Goal: Task Accomplishment & Management: Complete application form

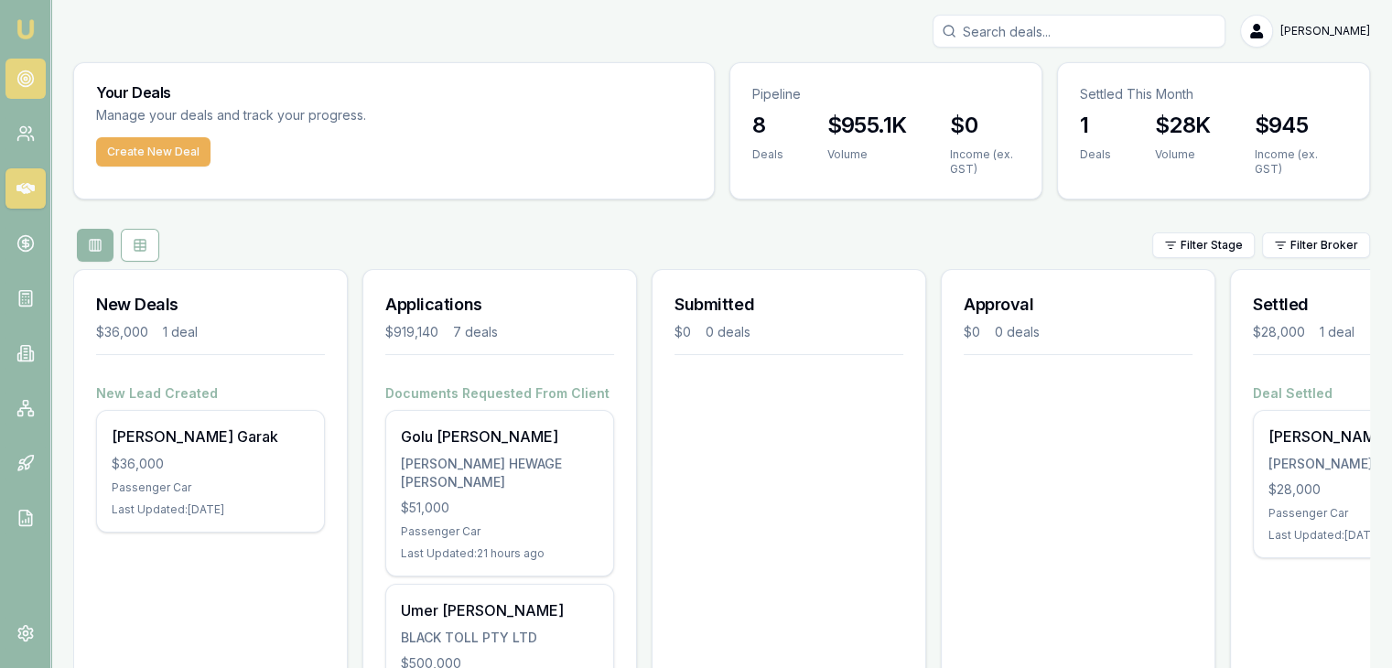
click at [21, 89] on link at bounding box center [25, 79] width 40 height 40
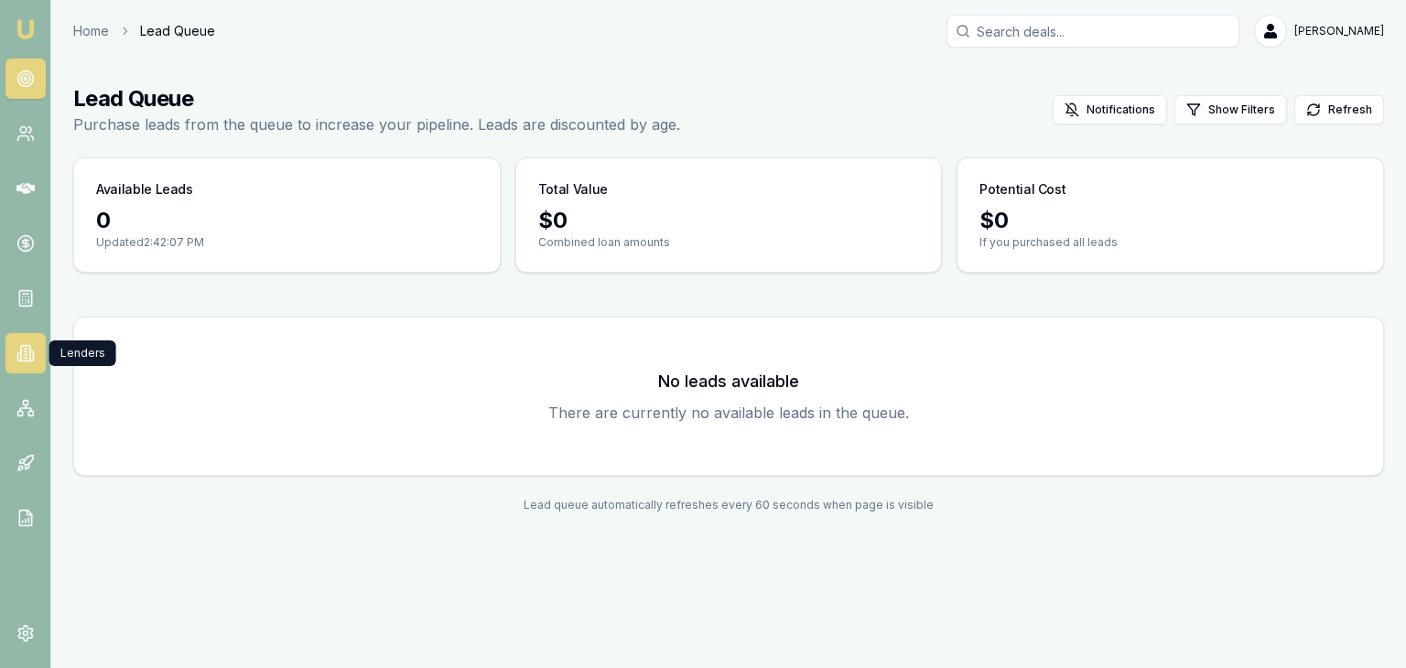
click at [34, 367] on link at bounding box center [25, 353] width 40 height 40
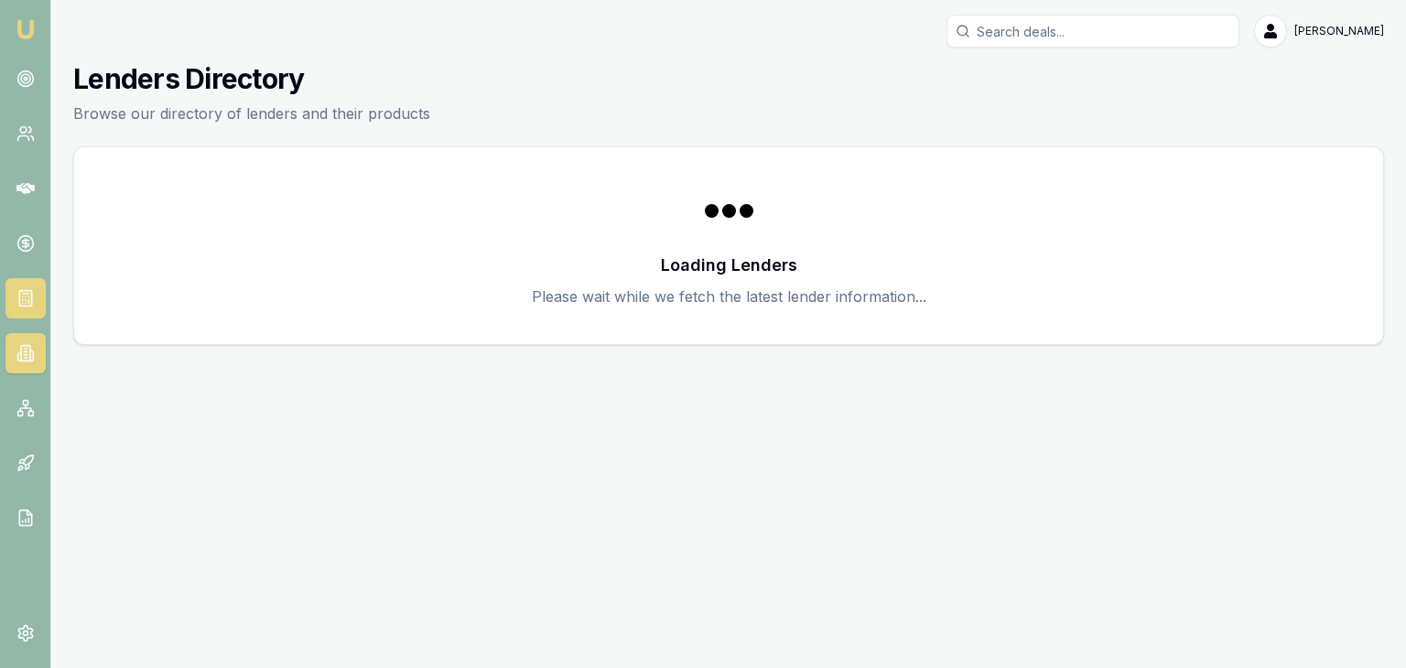
click at [22, 286] on link at bounding box center [25, 298] width 40 height 40
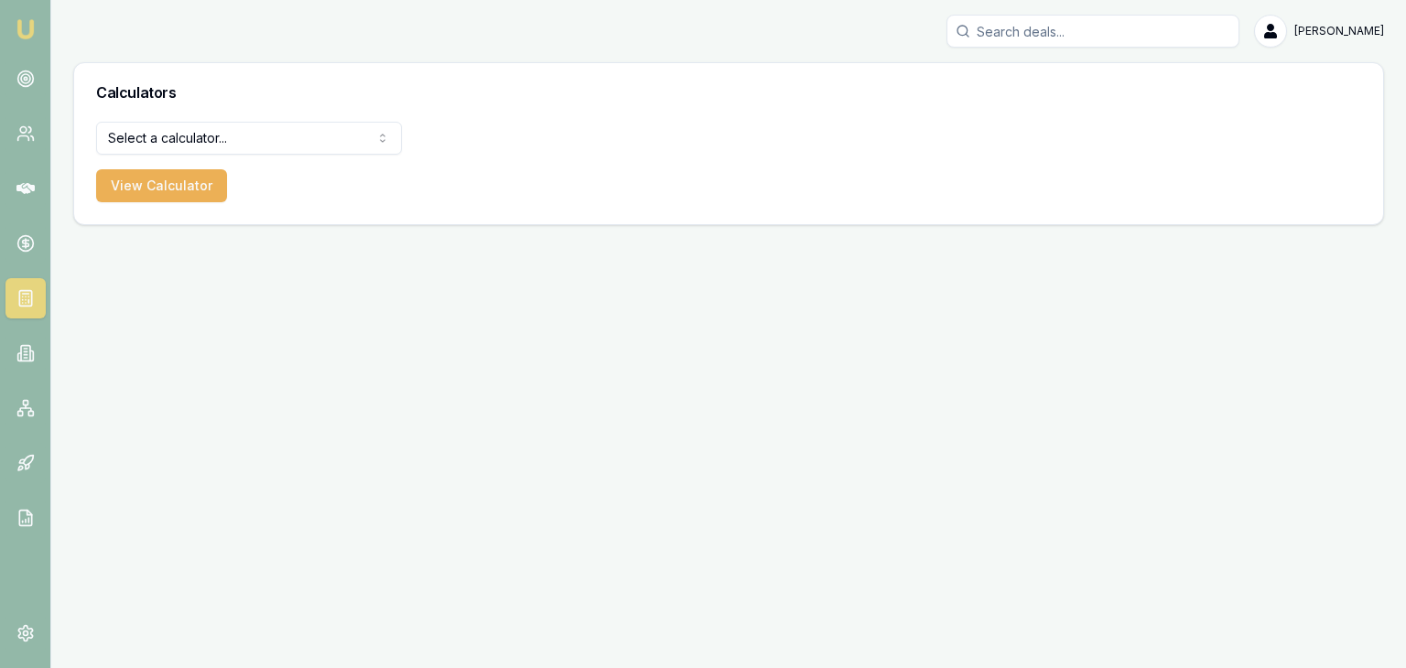
click at [29, 43] on link "Emu Broker" at bounding box center [25, 29] width 29 height 29
click at [27, 75] on icon at bounding box center [25, 79] width 18 height 18
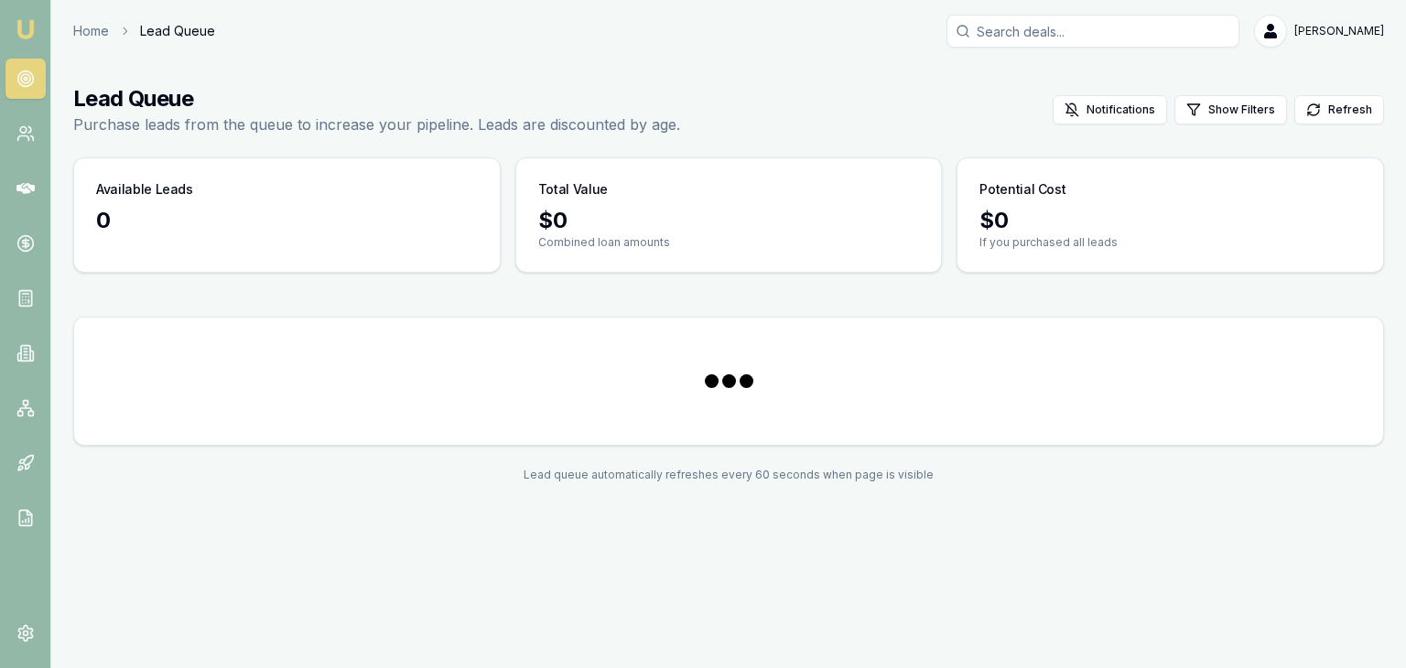
click at [22, 31] on img at bounding box center [26, 29] width 22 height 22
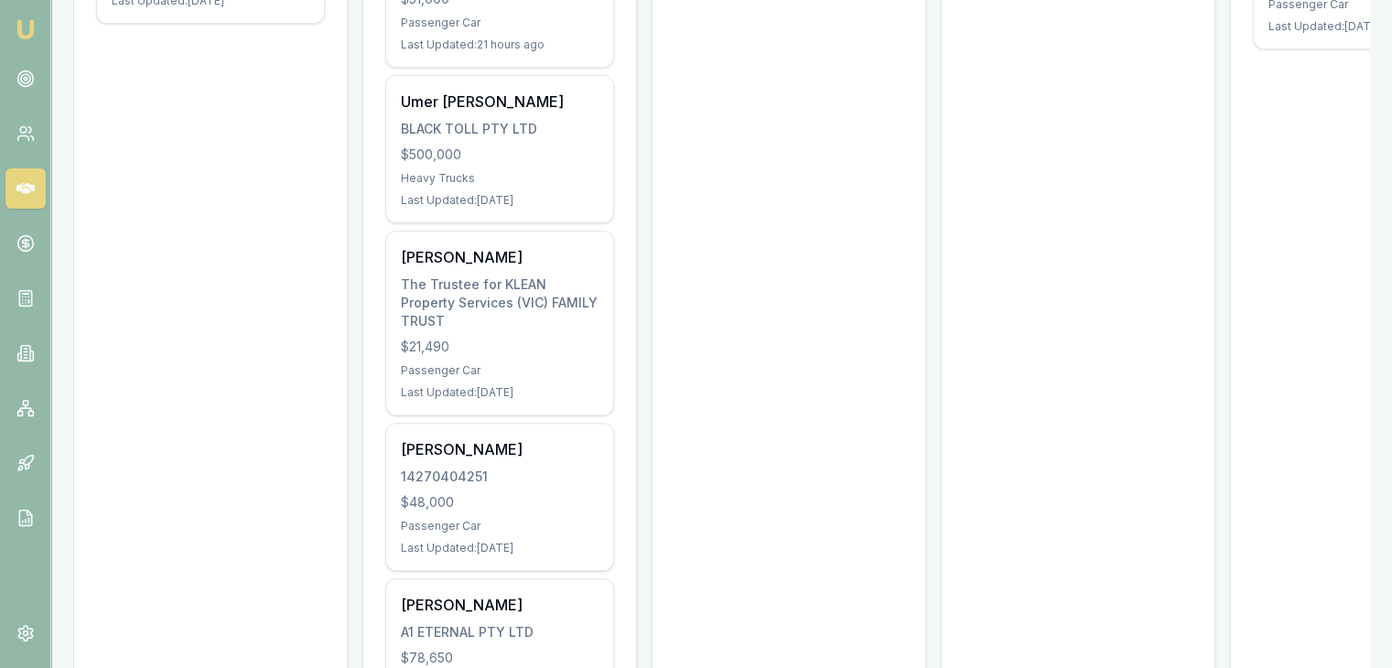
scroll to position [508, 0]
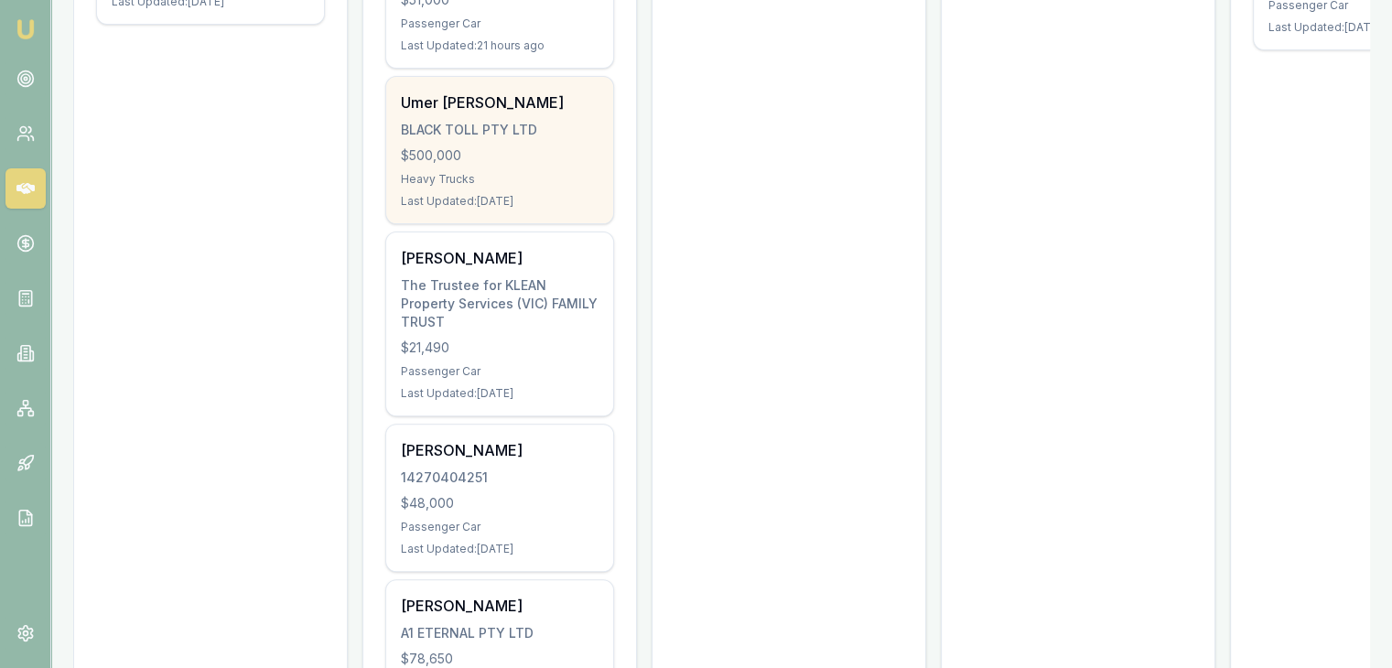
click at [485, 177] on div "Heavy Trucks" at bounding box center [500, 179] width 198 height 15
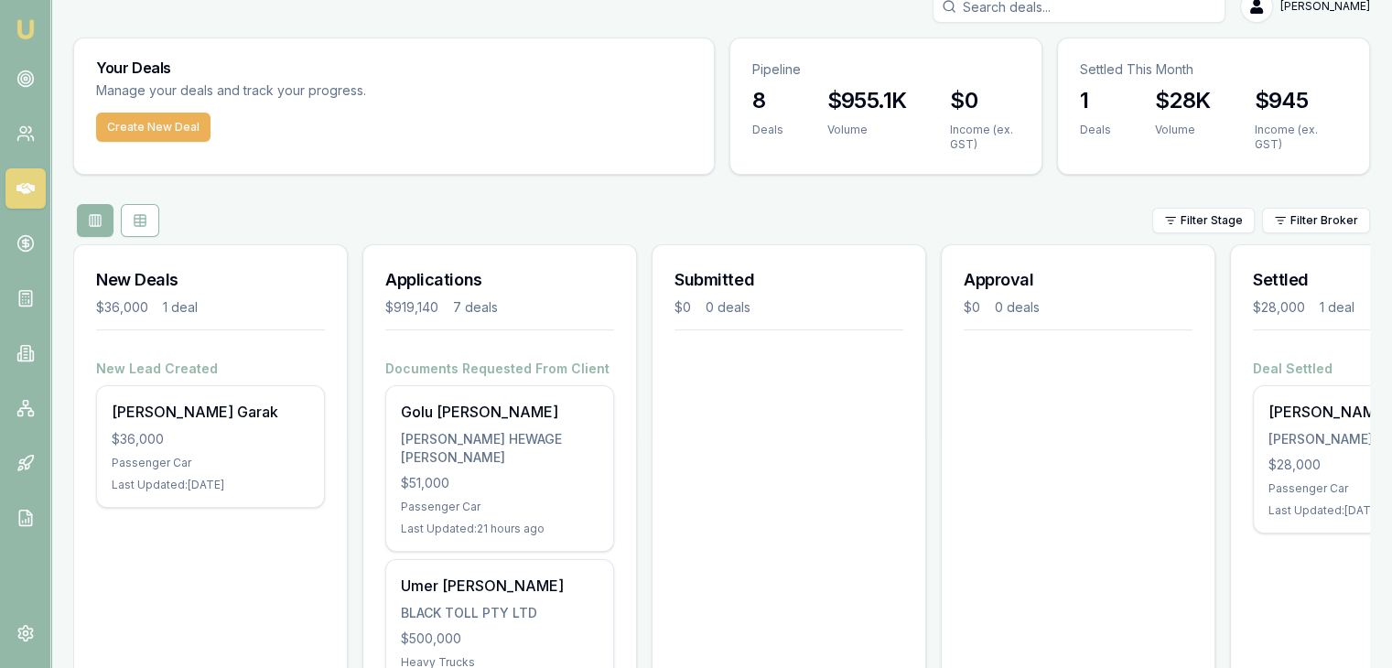
scroll to position [0, 0]
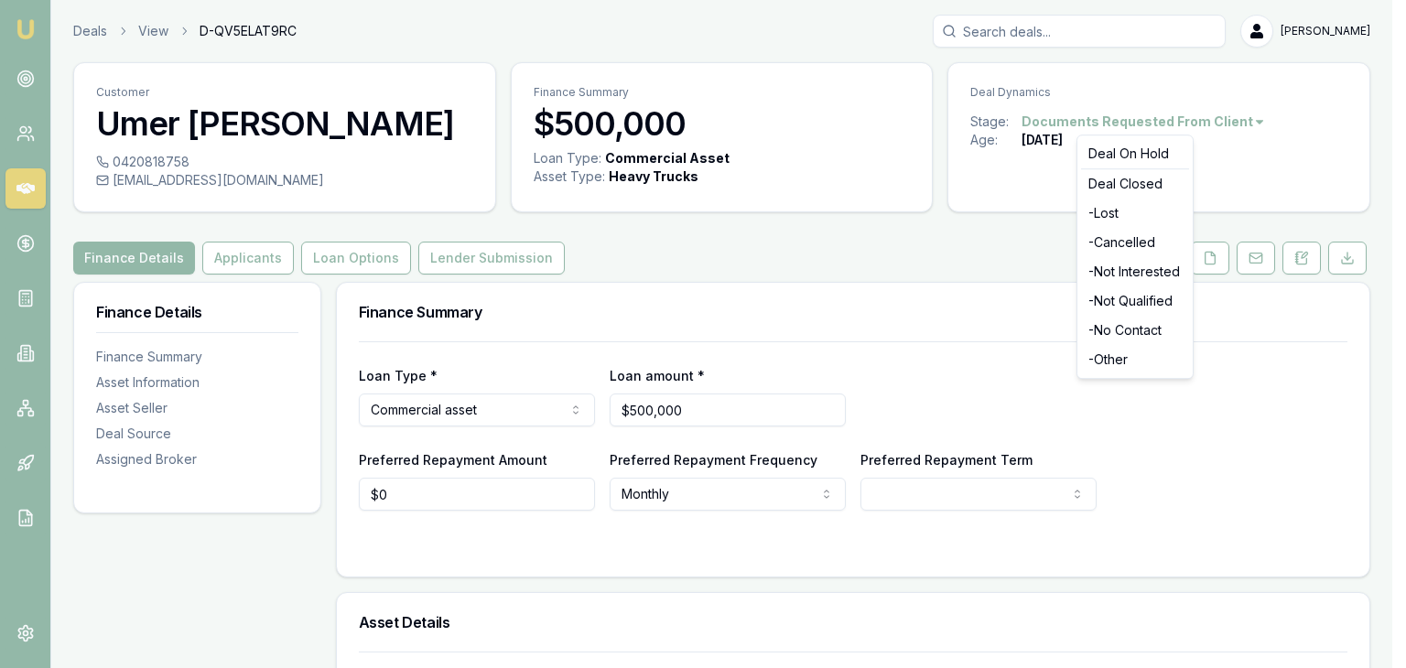
click at [1235, 116] on html "Emu Broker Deals View D-QV5ELAT9RC [PERSON_NAME] Toggle Menu Customer Umer [PER…" at bounding box center [703, 334] width 1406 height 668
click at [739, 231] on html "Emu Broker Deals View D-QV5ELAT9RC [PERSON_NAME] Toggle Menu Customer Umer [PER…" at bounding box center [703, 334] width 1406 height 668
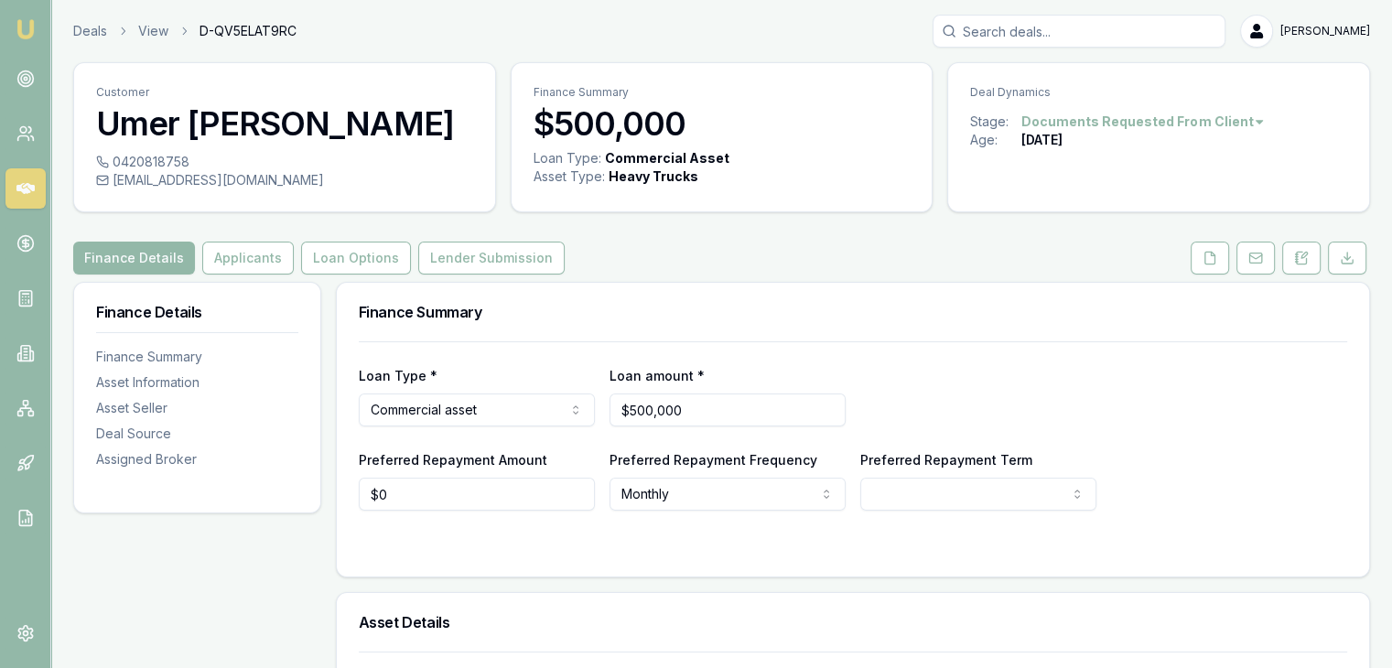
click at [25, 24] on img at bounding box center [26, 29] width 22 height 22
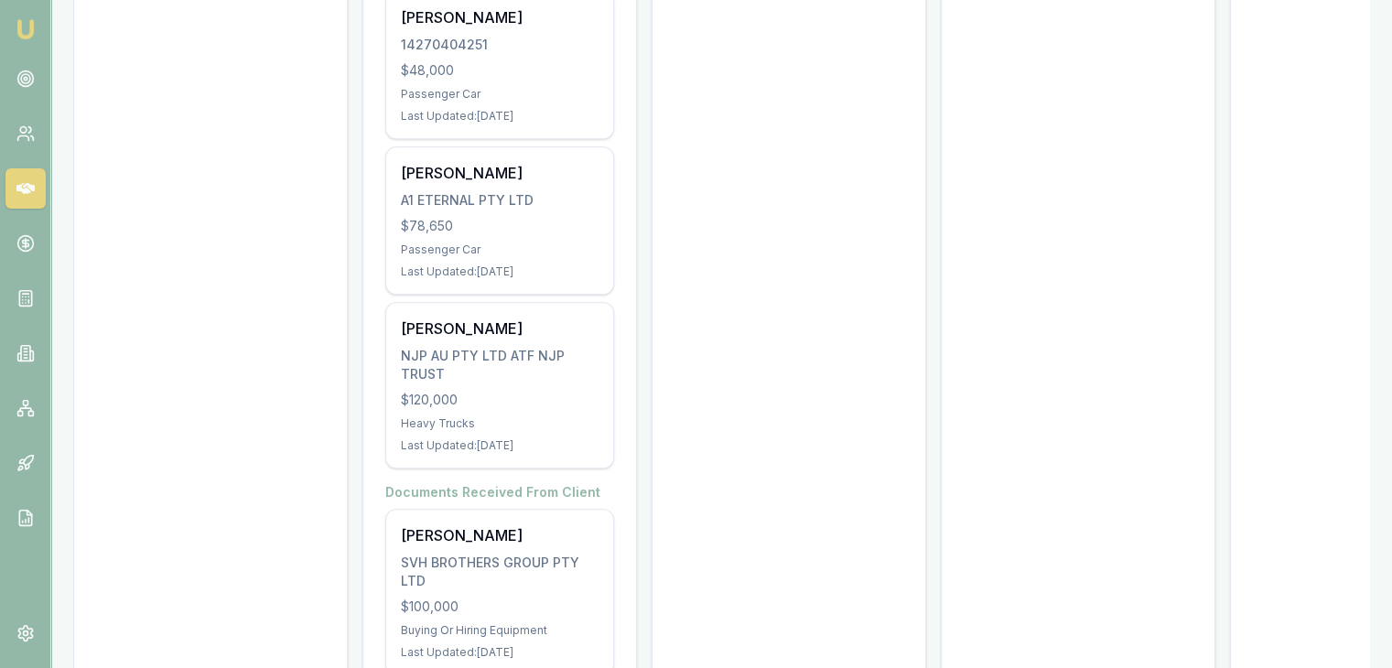
scroll to position [941, 0]
click at [437, 417] on div "Heavy Trucks" at bounding box center [500, 424] width 198 height 15
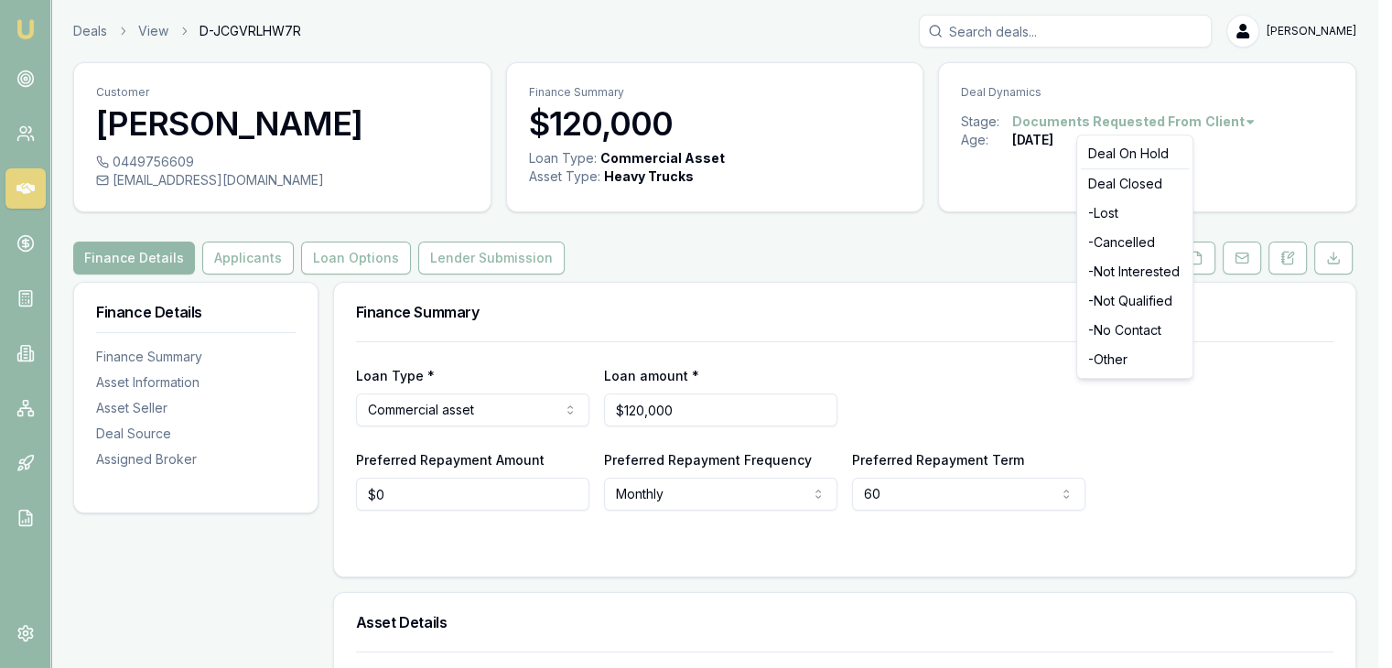
click at [1247, 120] on html "Emu Broker Deals View D-JCGVRLHW7R Pinkesh Patel Toggle Menu Customer Jaymin Pa…" at bounding box center [696, 334] width 1392 height 668
click at [1140, 244] on div "- Cancelled" at bounding box center [1135, 242] width 108 height 29
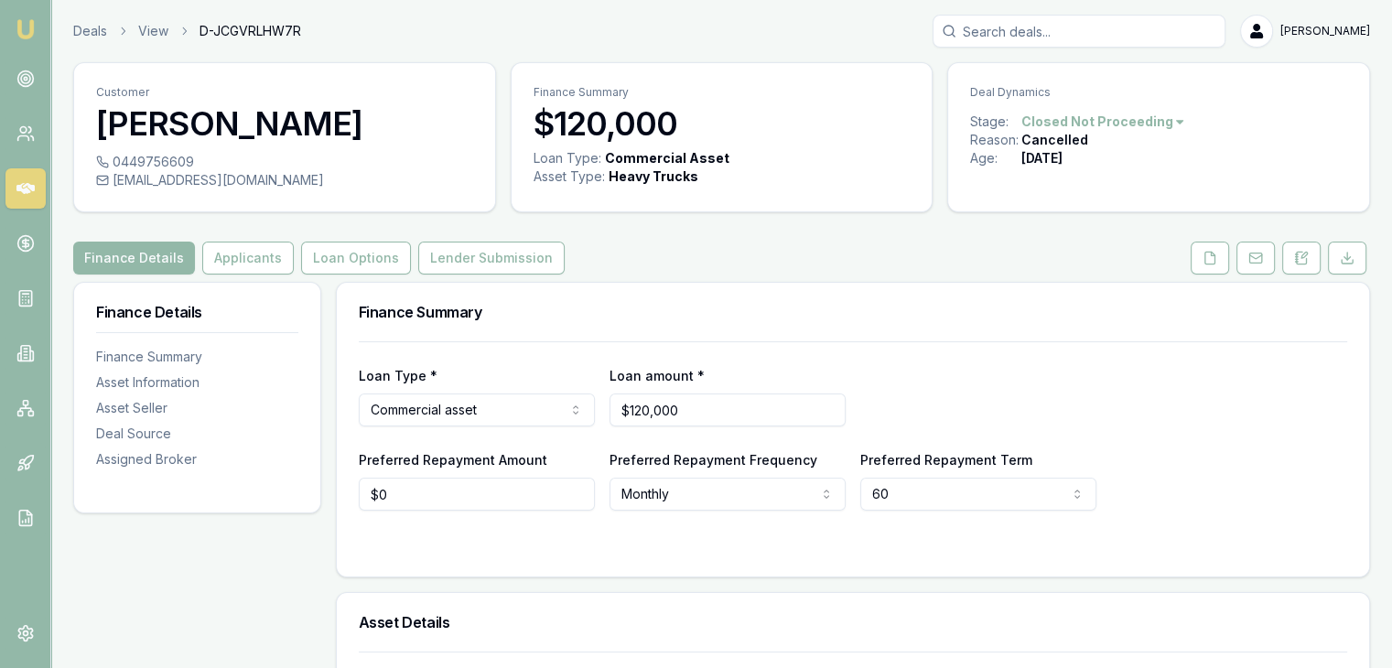
click at [26, 27] on img at bounding box center [26, 29] width 22 height 22
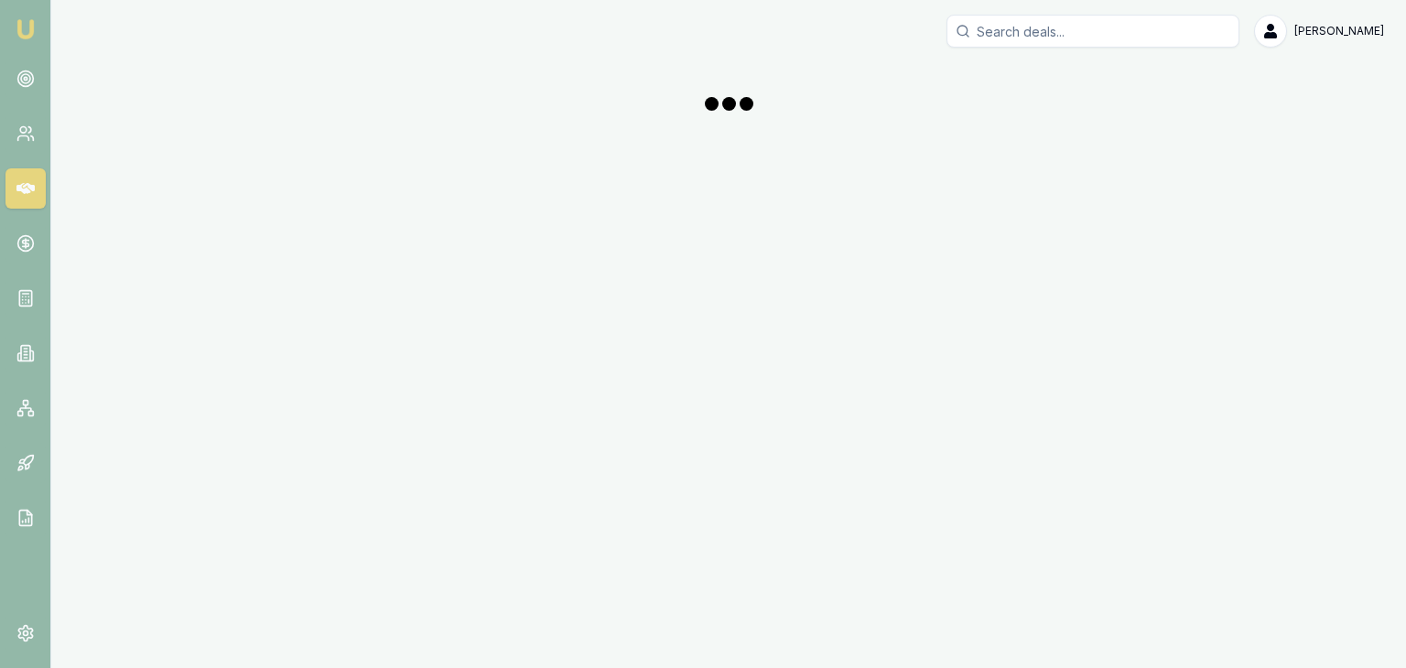
click at [26, 27] on img at bounding box center [26, 29] width 22 height 22
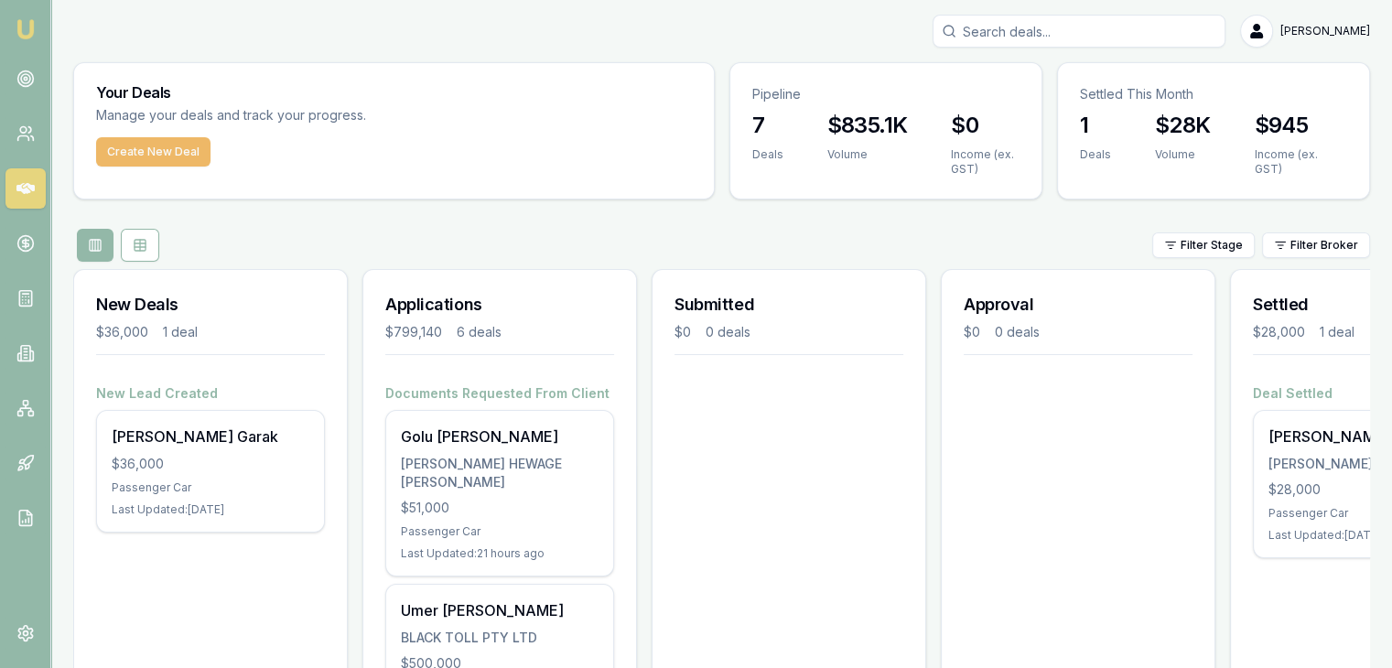
click at [167, 144] on button "Create New Deal" at bounding box center [153, 151] width 114 height 29
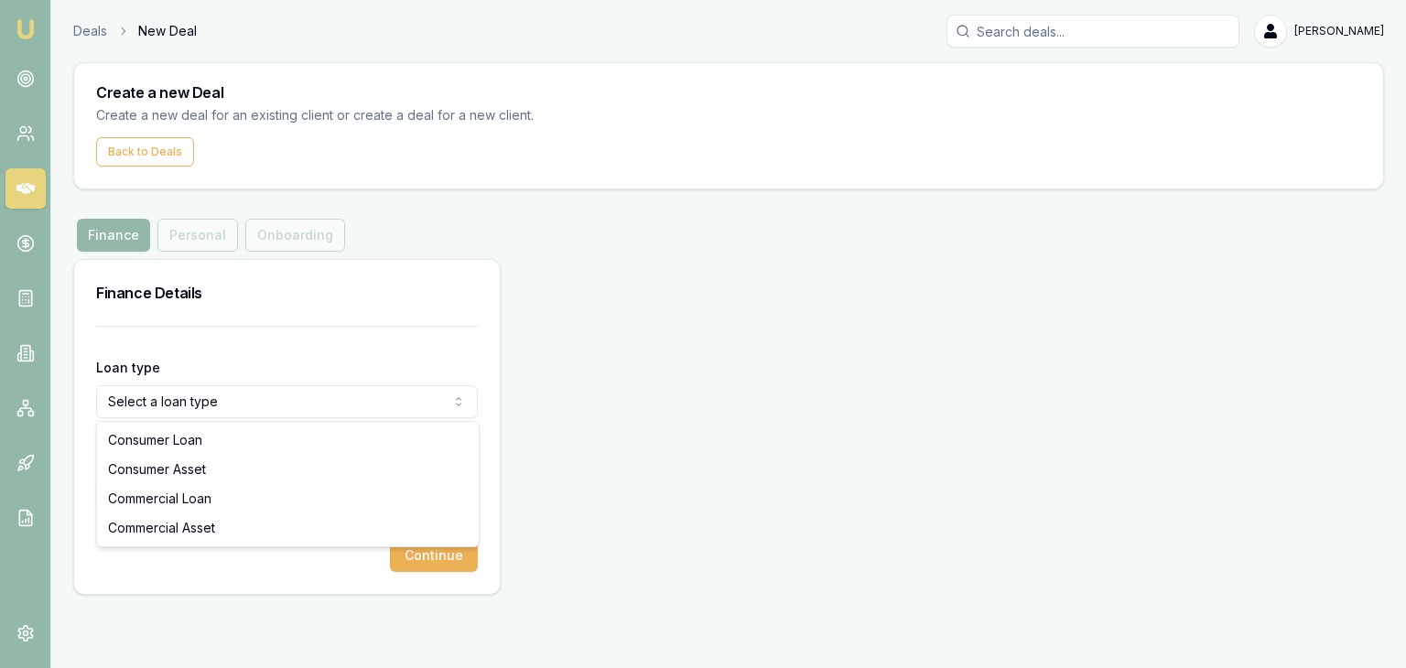
click at [266, 406] on html "Emu Broker Deals New Deal Pinkesh Patel Toggle Menu Create a new Deal Create a …" at bounding box center [703, 334] width 1406 height 668
select select "COMMERCIAL_ASSET"
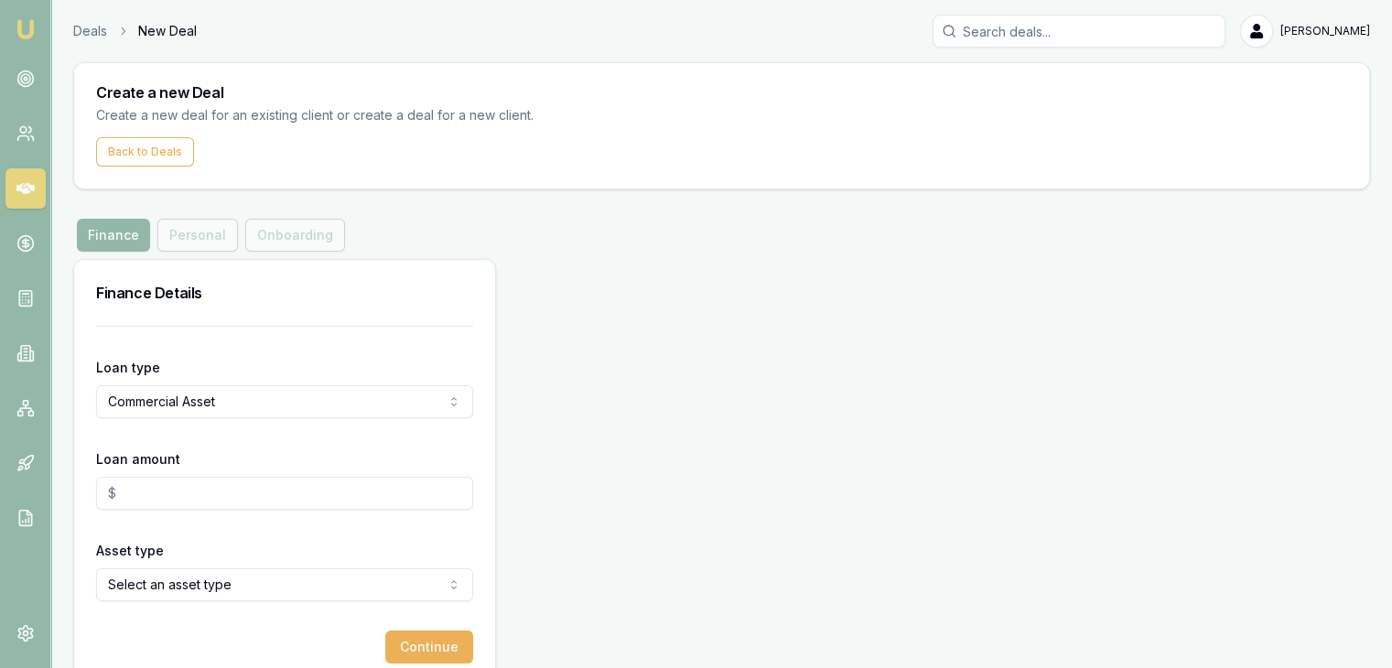
click at [220, 493] on input "Loan amount" at bounding box center [284, 493] width 377 height 33
type input "$55,000.00"
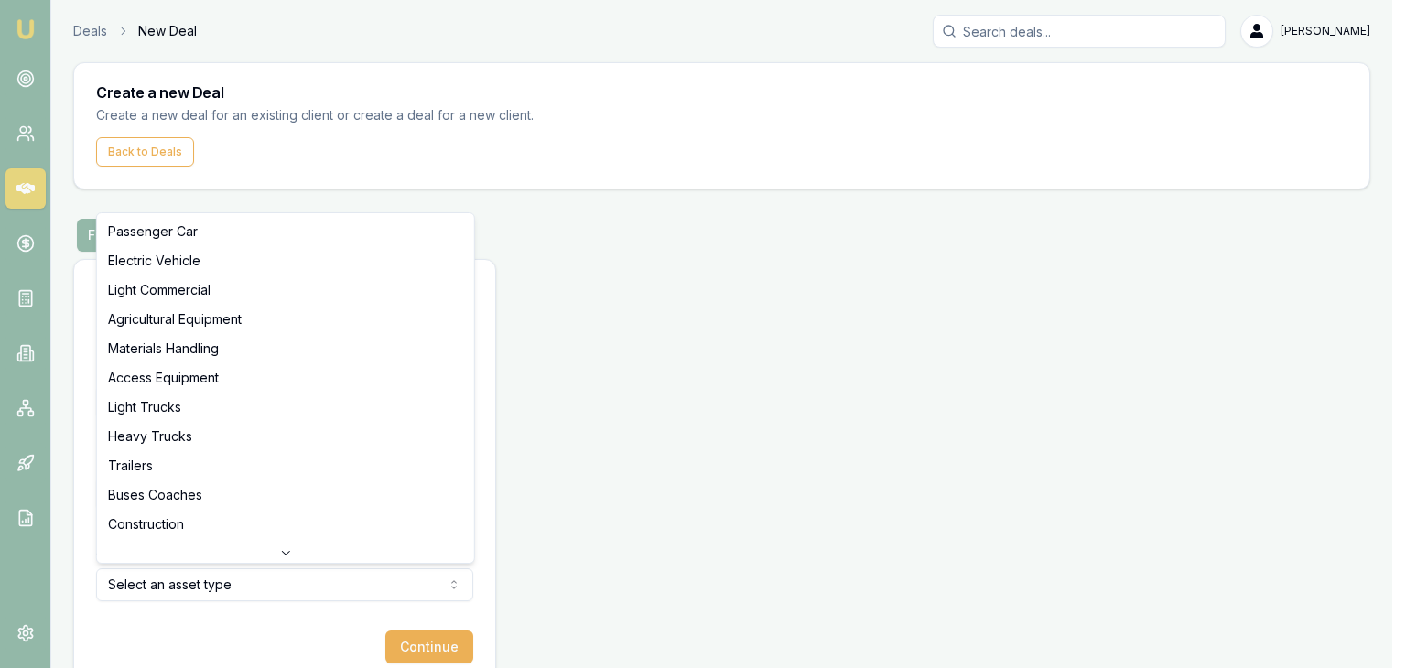
click at [228, 583] on html "Emu Broker Deals New Deal Pinkesh Patel Toggle Menu Create a new Deal Create a …" at bounding box center [703, 334] width 1406 height 668
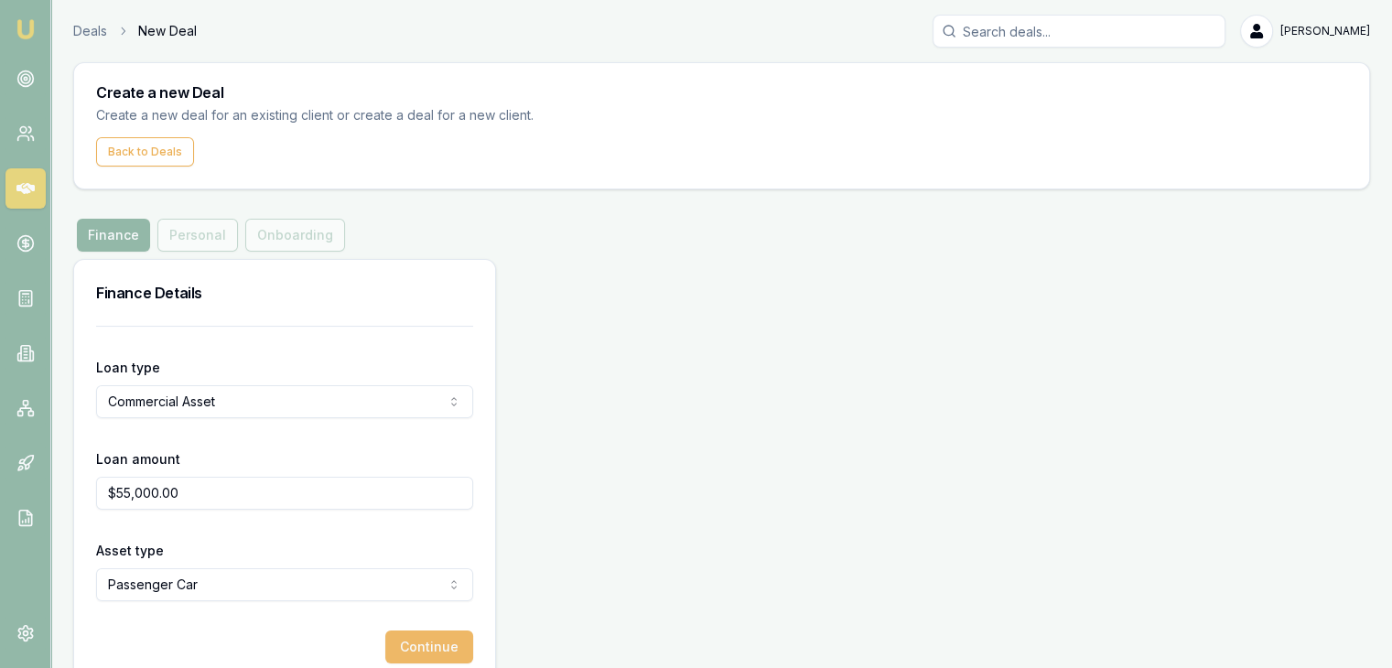
click at [417, 635] on button "Continue" at bounding box center [429, 647] width 88 height 33
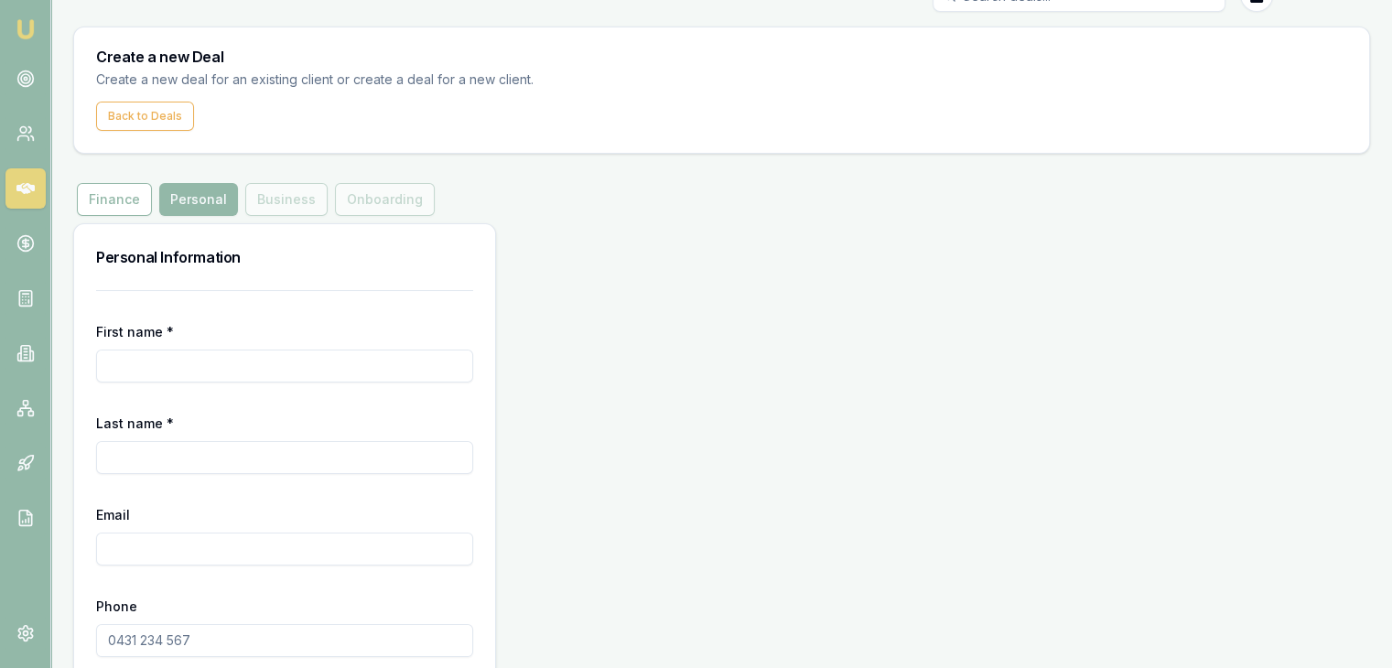
scroll to position [124, 0]
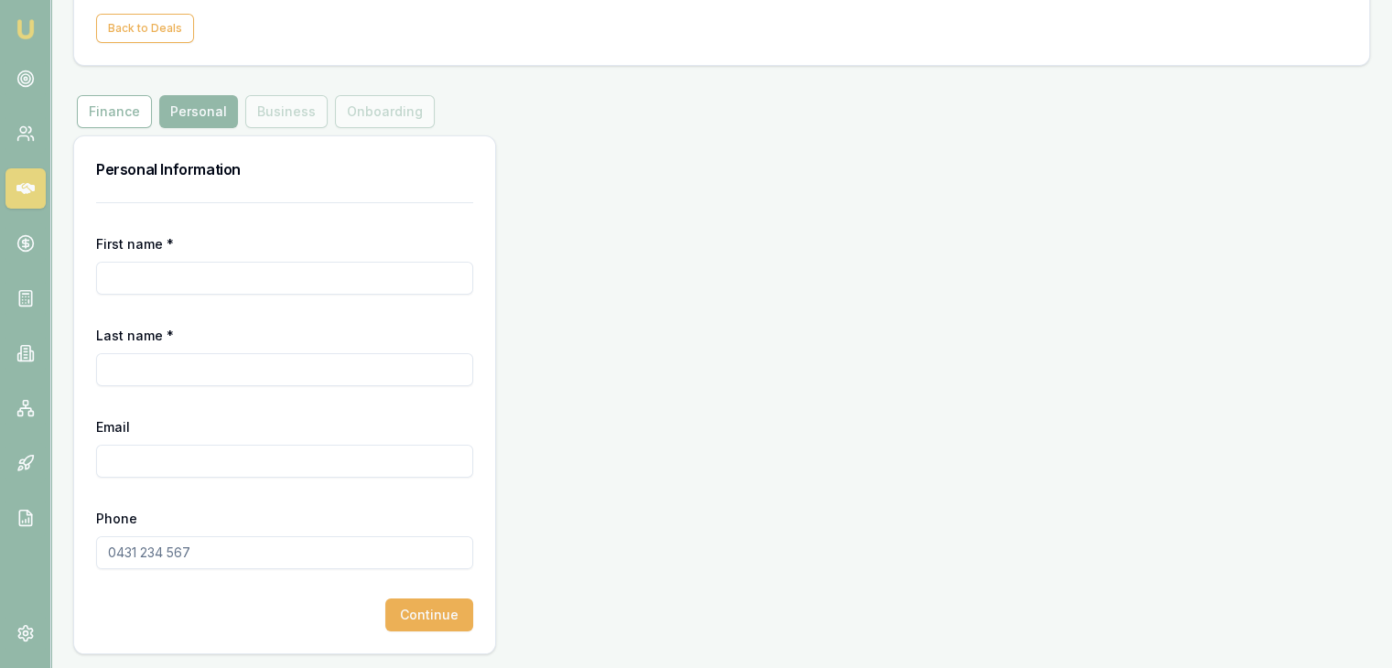
click at [249, 282] on input "First name *" at bounding box center [284, 278] width 377 height 33
click at [200, 377] on input "Last name *" at bounding box center [284, 369] width 377 height 33
click at [114, 276] on input "sahil" at bounding box center [284, 278] width 377 height 33
type input "[PERSON_NAME]"
type input "S"
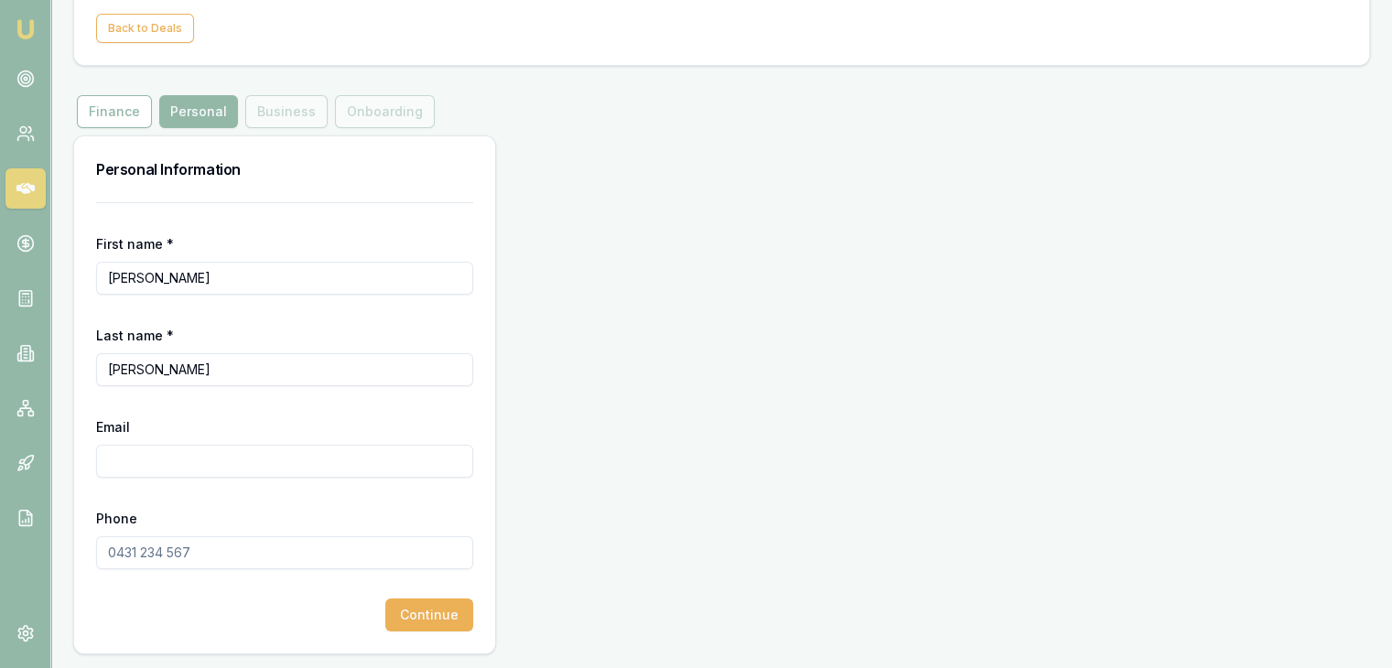
type input "[PERSON_NAME]"
type input "Sahil.sharma161290@gmail.com"
click at [157, 554] on input "Phone" at bounding box center [284, 552] width 377 height 33
type input "2"
type input "0452 221 174"
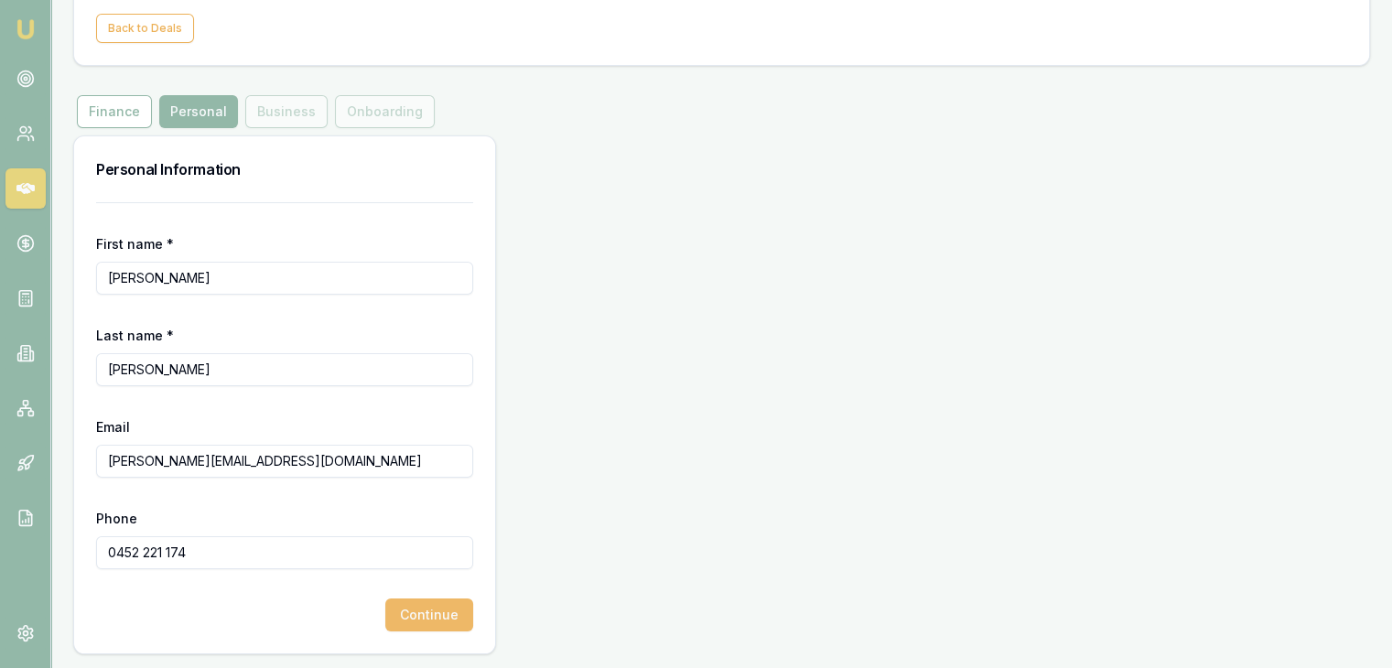
click at [460, 619] on button "Continue" at bounding box center [429, 615] width 88 height 33
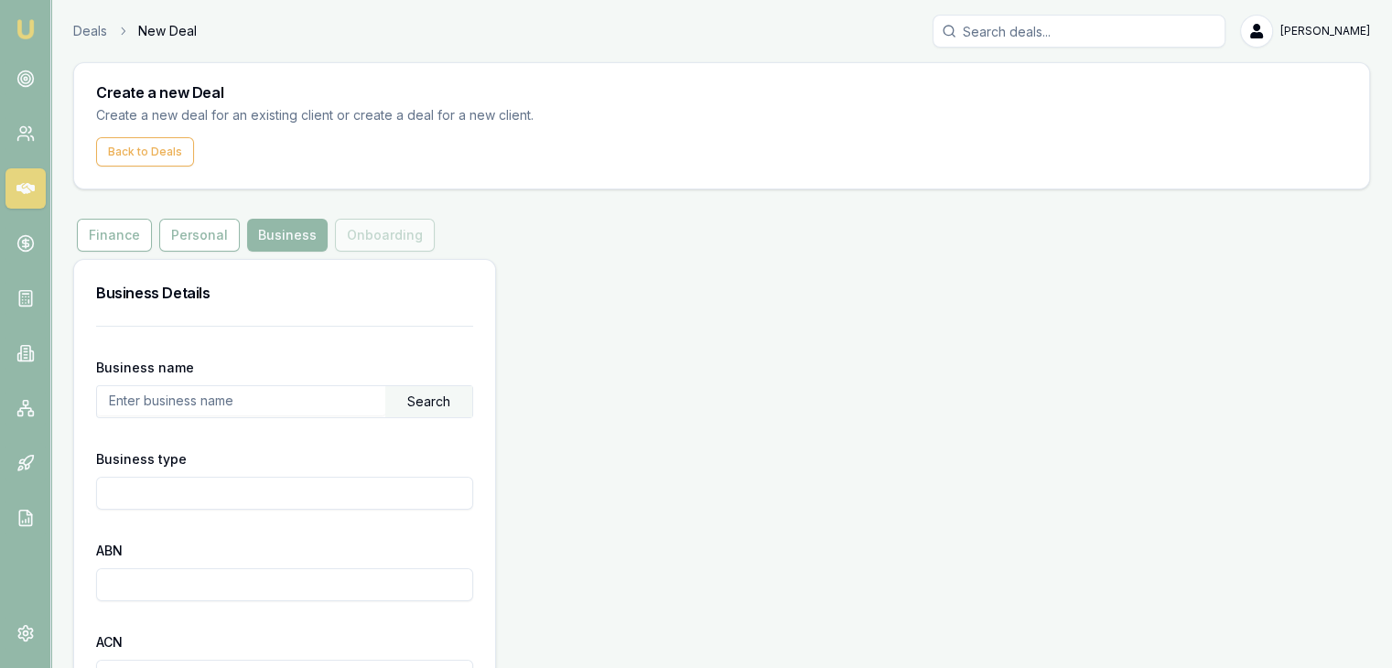
click at [227, 400] on input "text" at bounding box center [241, 400] width 288 height 29
click at [425, 396] on div "Search" at bounding box center [428, 401] width 87 height 31
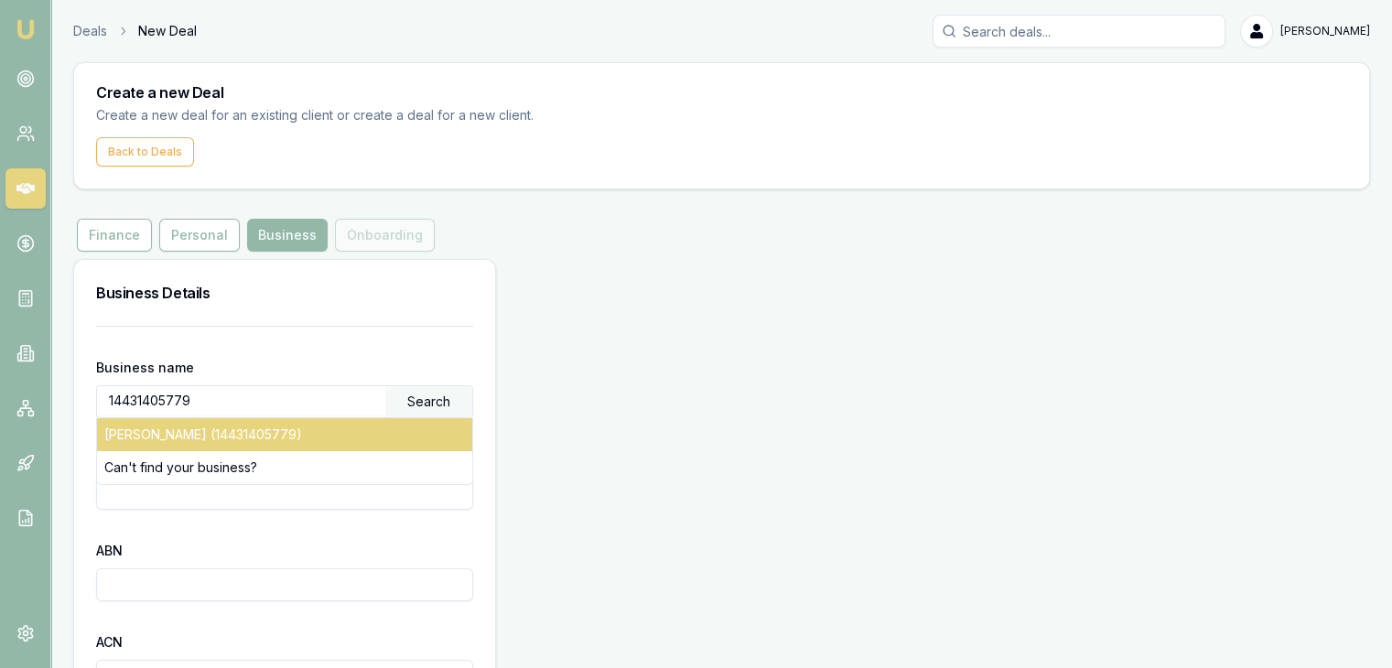
click at [394, 428] on div "SHARMA, SAHIL (14431405779)" at bounding box center [284, 434] width 375 height 33
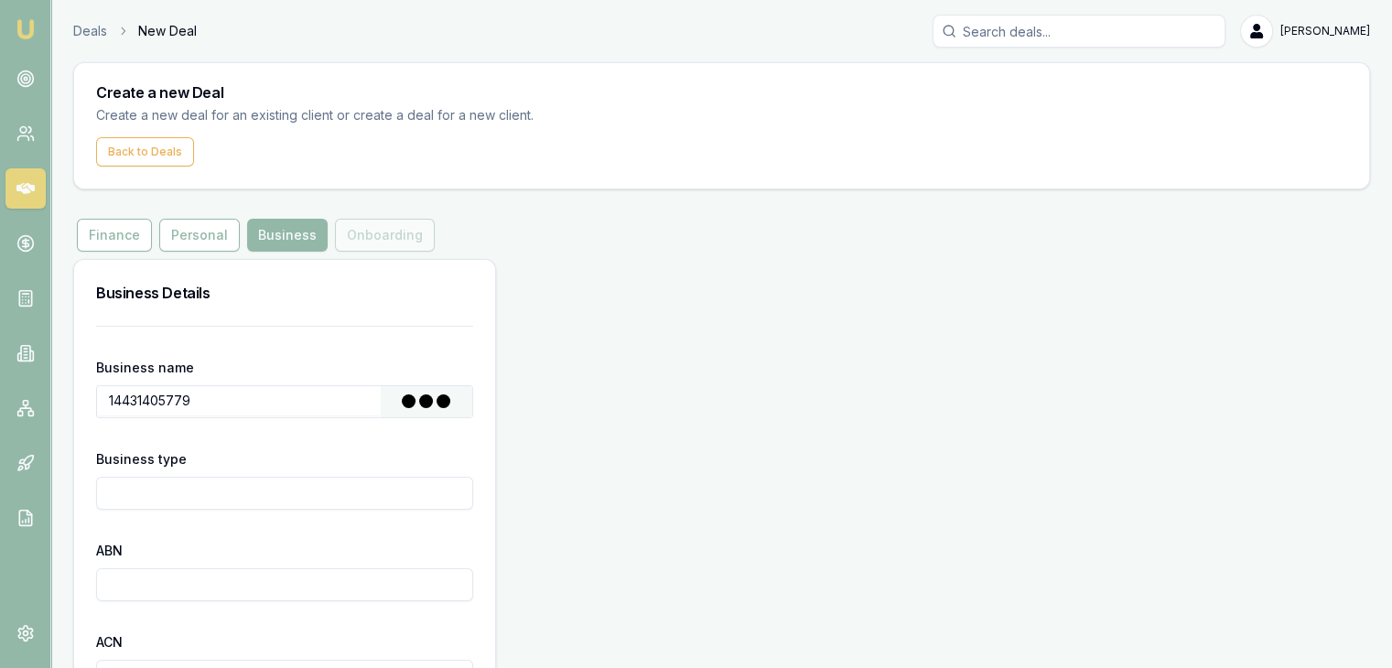
type input "SHARMA, SAHIL"
type input "Individual/Sole Trader"
type input "14431405779"
type input "2023-07-21"
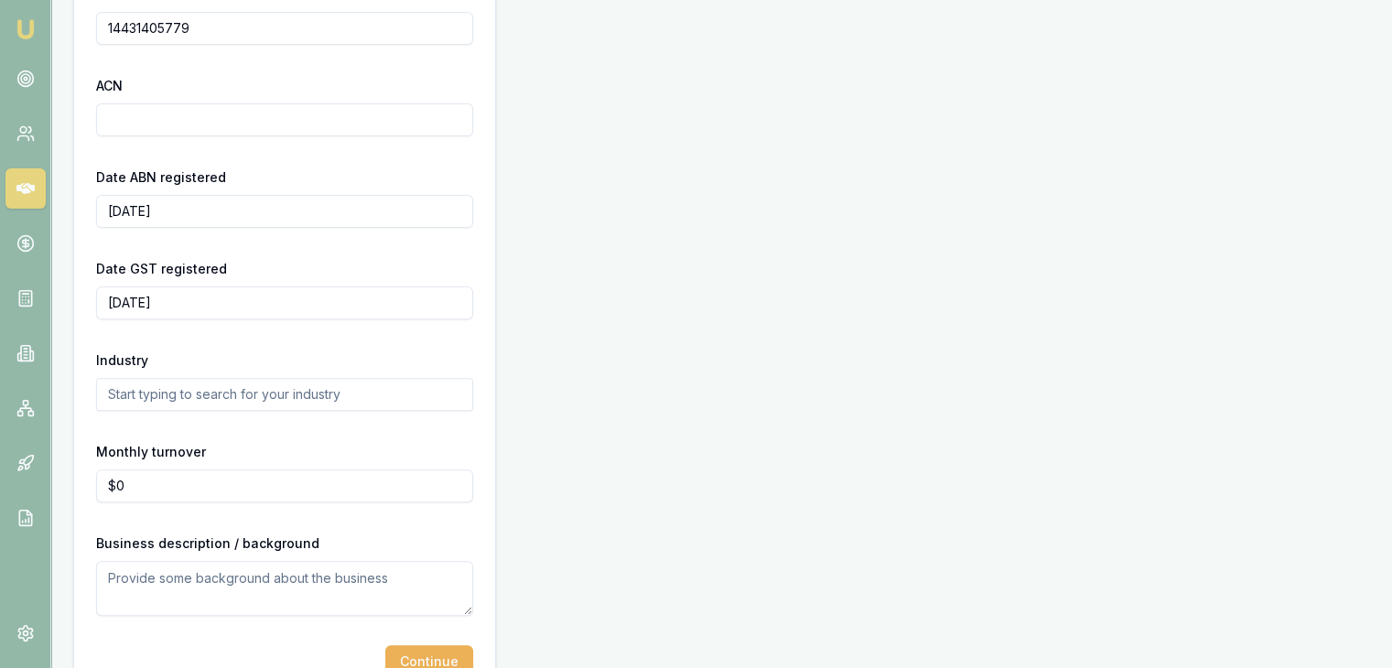
scroll to position [557, 0]
click at [394, 428] on form "Business name SHARMA, SAHIL Search Business type Individual/Sole Trader ABN 144…" at bounding box center [284, 223] width 377 height 909
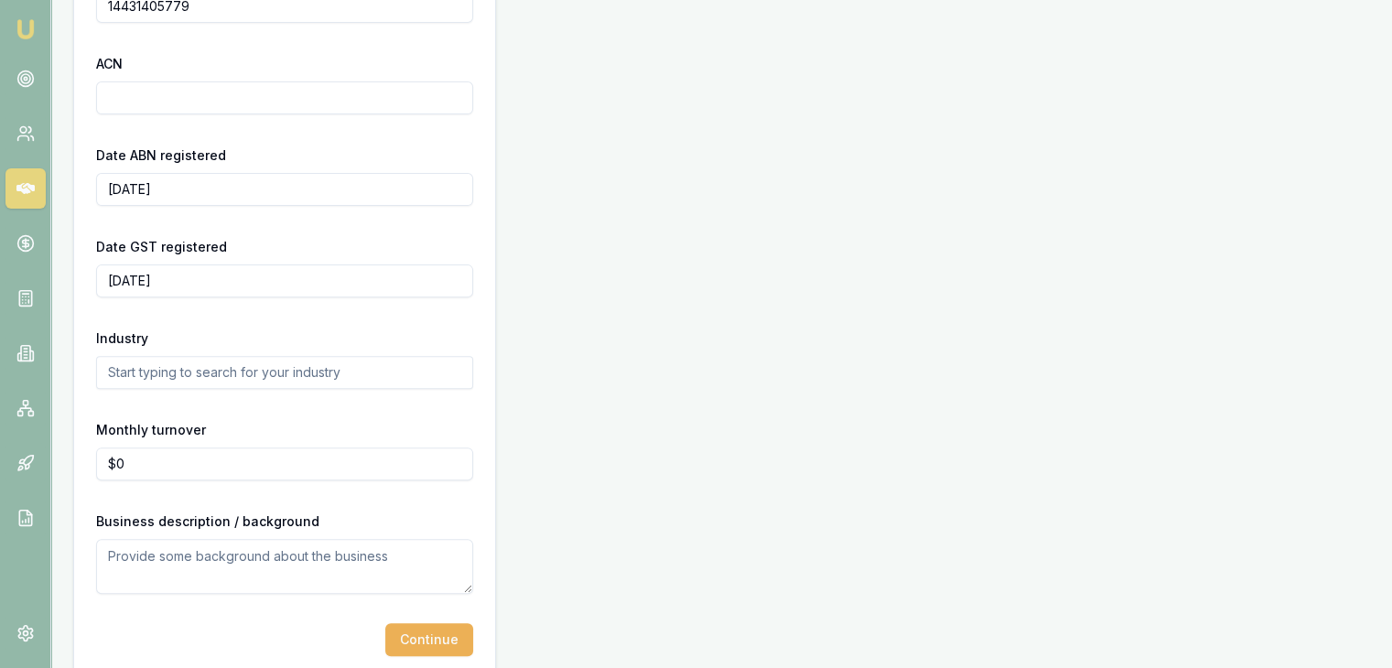
scroll to position [603, 0]
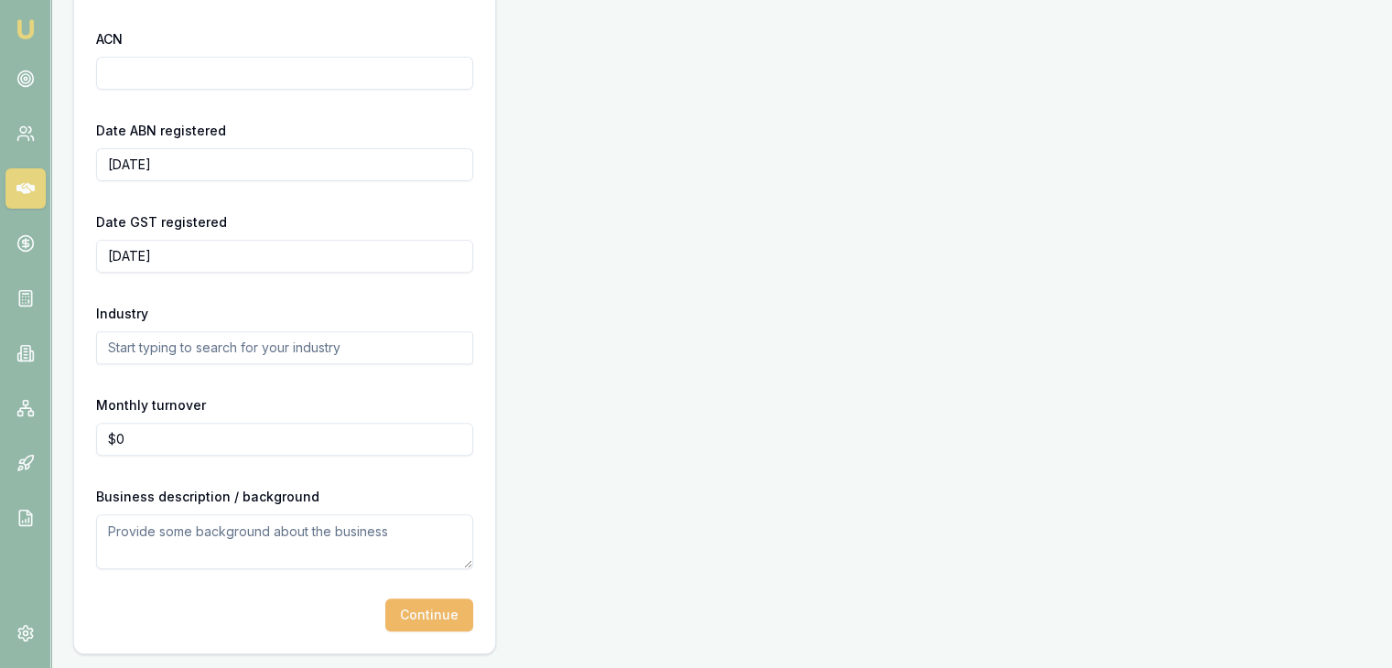
click at [411, 620] on button "Continue" at bounding box center [429, 615] width 88 height 33
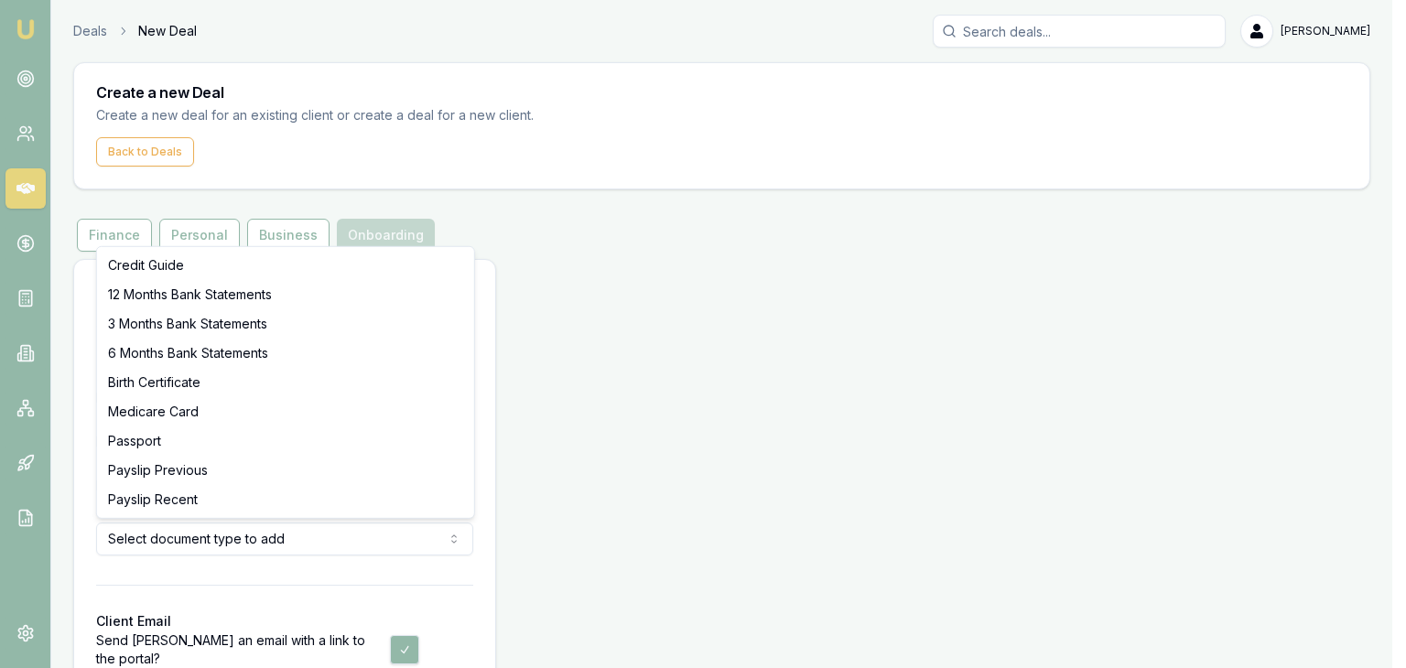
click at [406, 528] on html "Emu Broker Deals New Deal Pinkesh Patel Toggle Menu Create a new Deal Create a …" at bounding box center [703, 334] width 1406 height 668
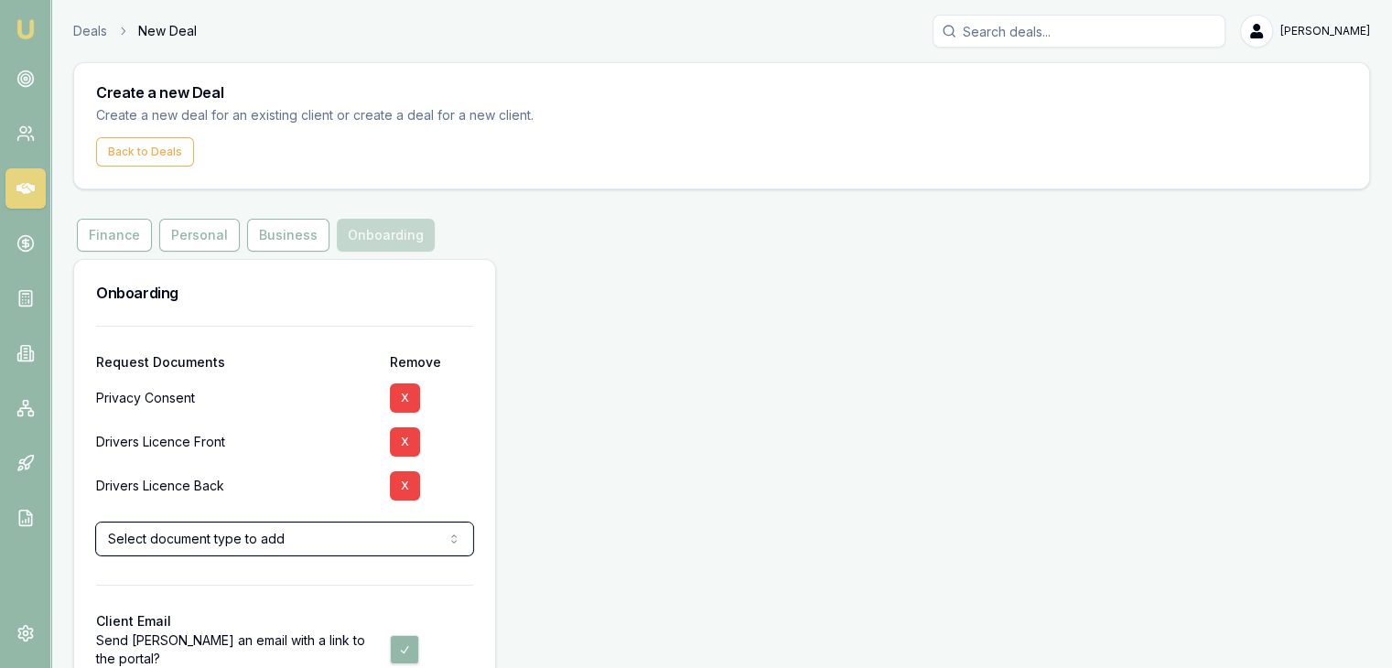
click at [418, 605] on html "Emu Broker Deals New Deal Pinkesh Patel Toggle Menu Create a new Deal Create a …" at bounding box center [696, 334] width 1392 height 668
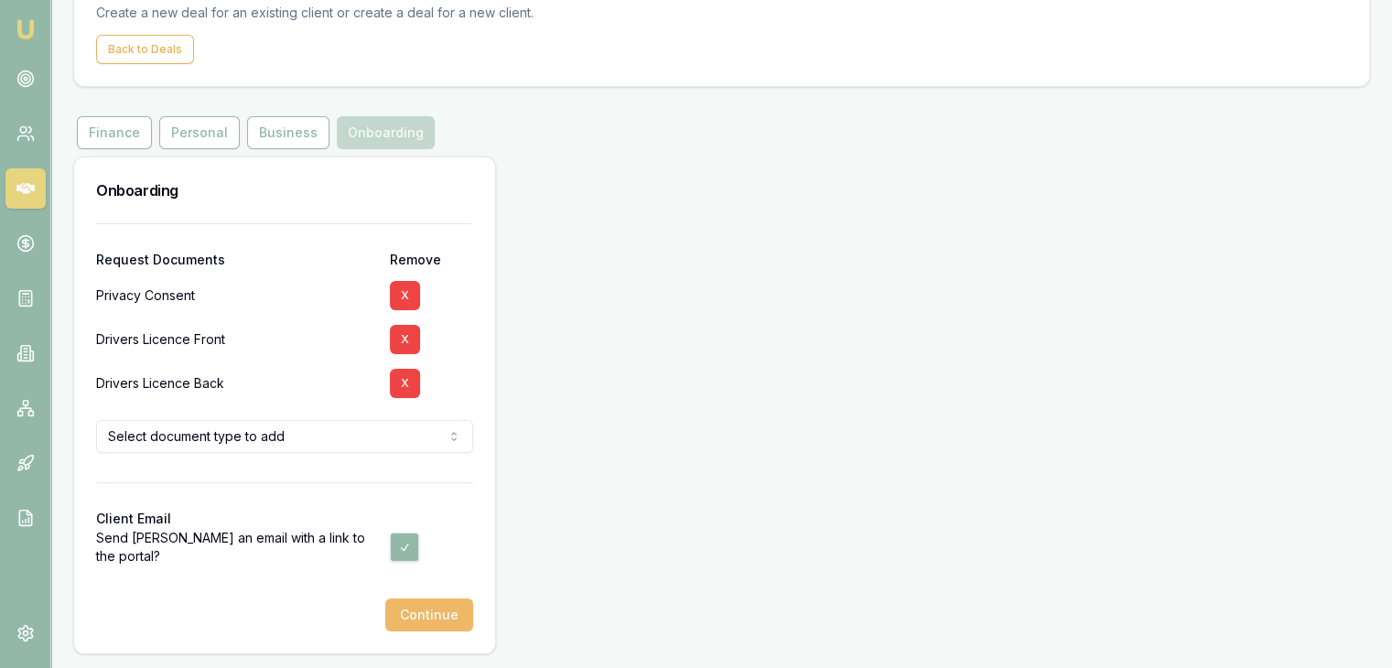
click at [421, 607] on button "Continue" at bounding box center [429, 615] width 88 height 33
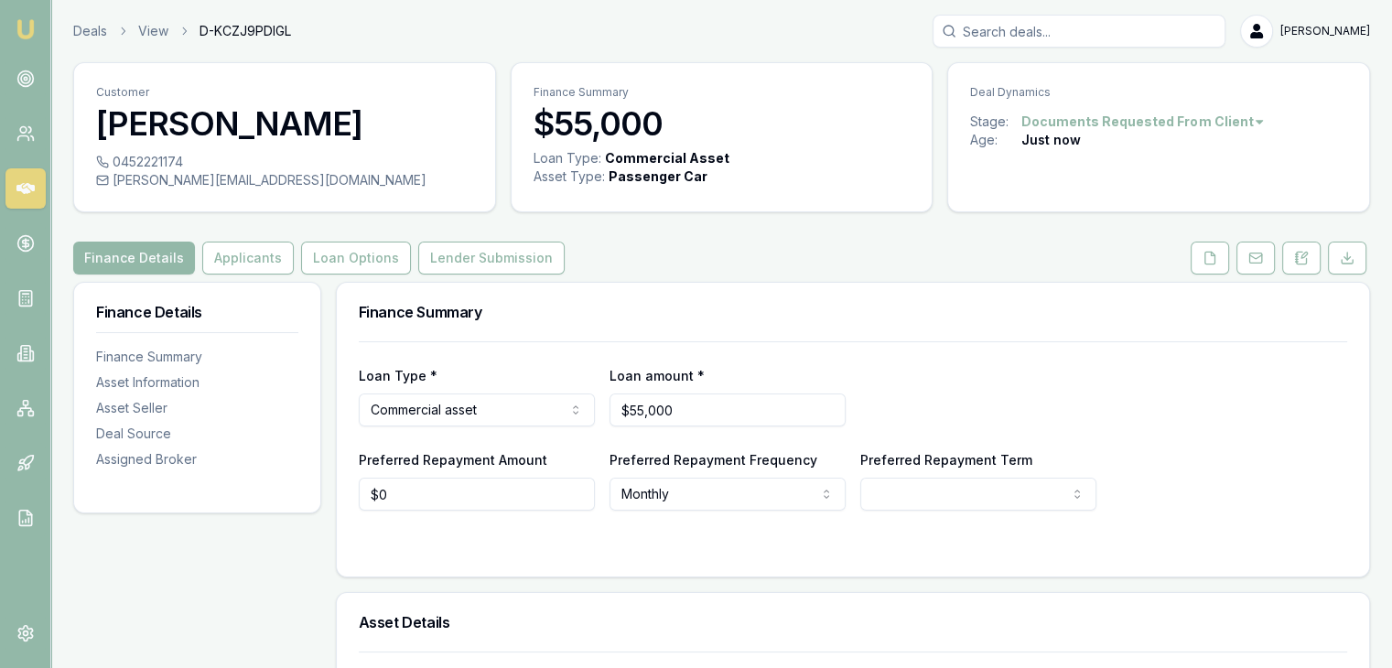
click at [1154, 86] on p "Deal Dynamics" at bounding box center [1158, 92] width 377 height 15
click at [1217, 264] on icon at bounding box center [1210, 258] width 15 height 15
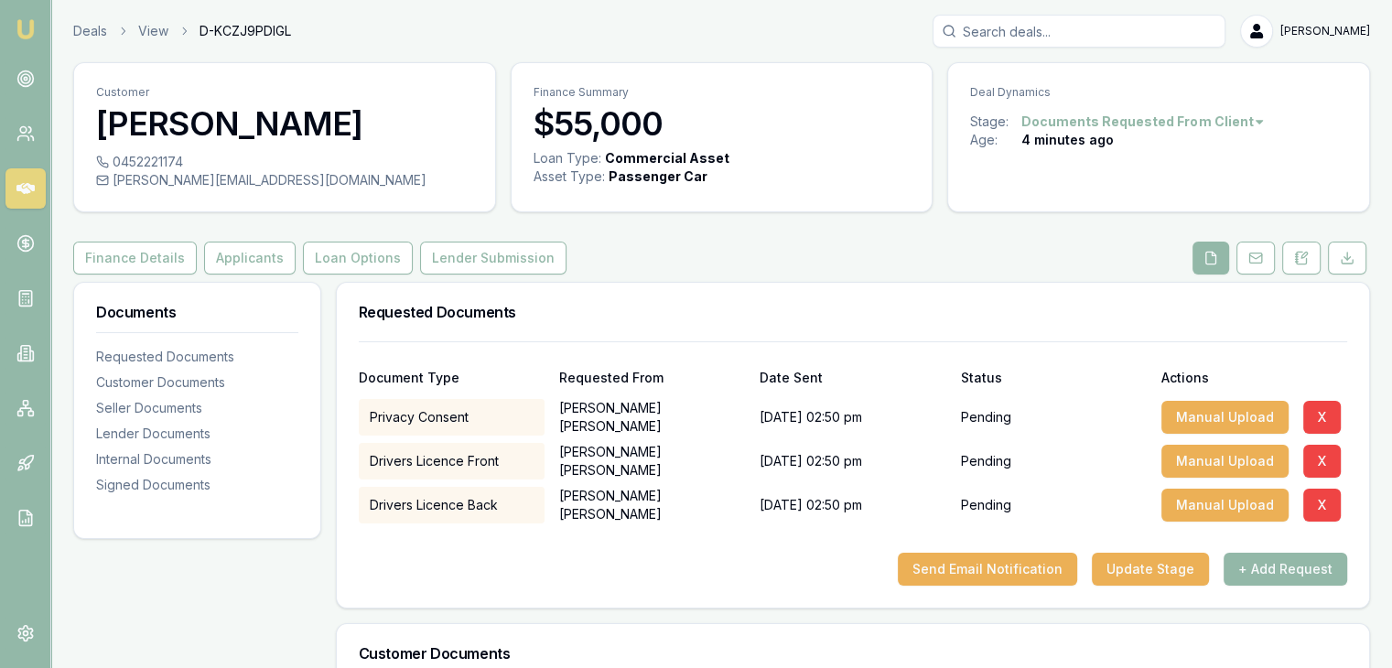
click at [1217, 264] on icon at bounding box center [1212, 258] width 10 height 12
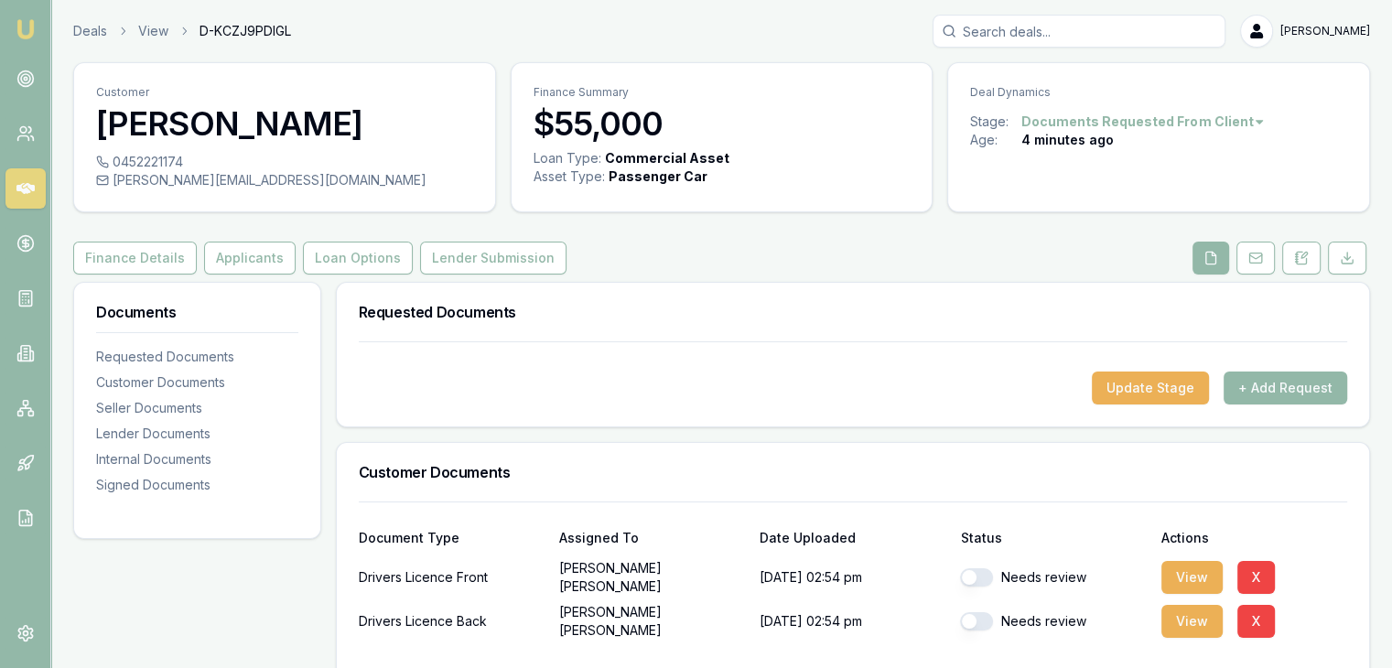
click at [22, 25] on img at bounding box center [26, 29] width 22 height 22
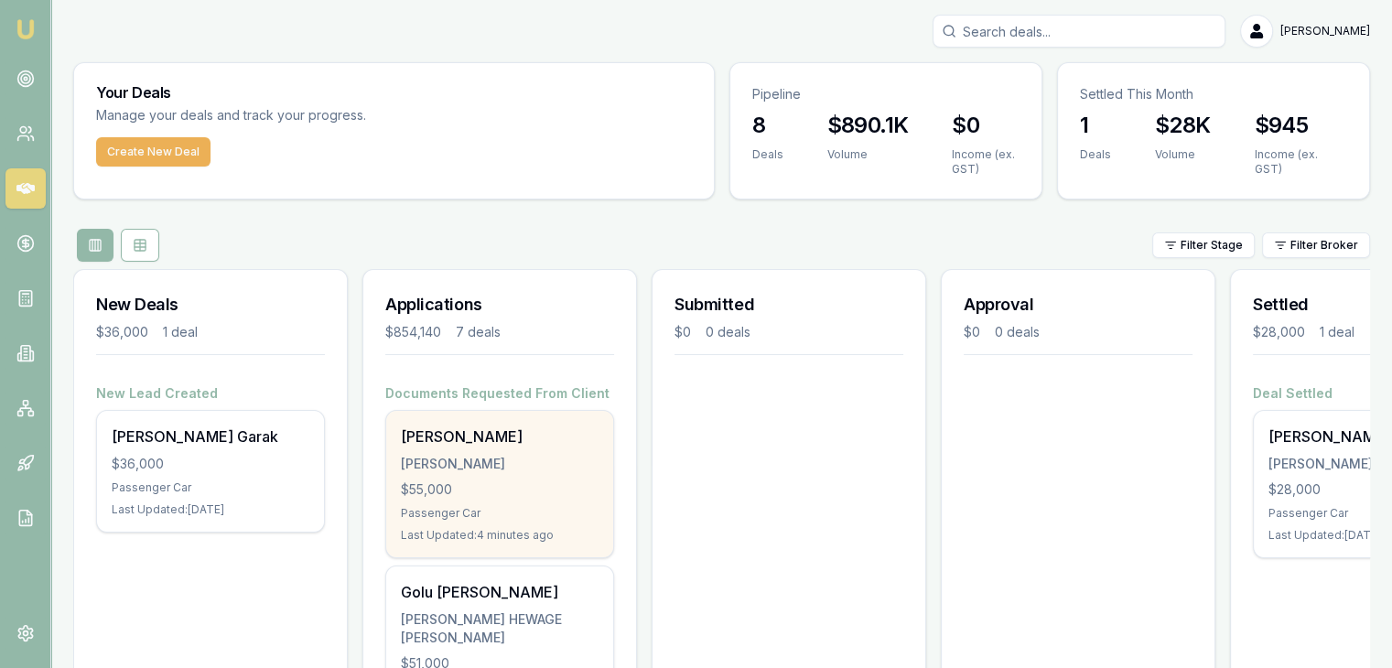
click at [472, 436] on div "[PERSON_NAME]" at bounding box center [500, 437] width 198 height 22
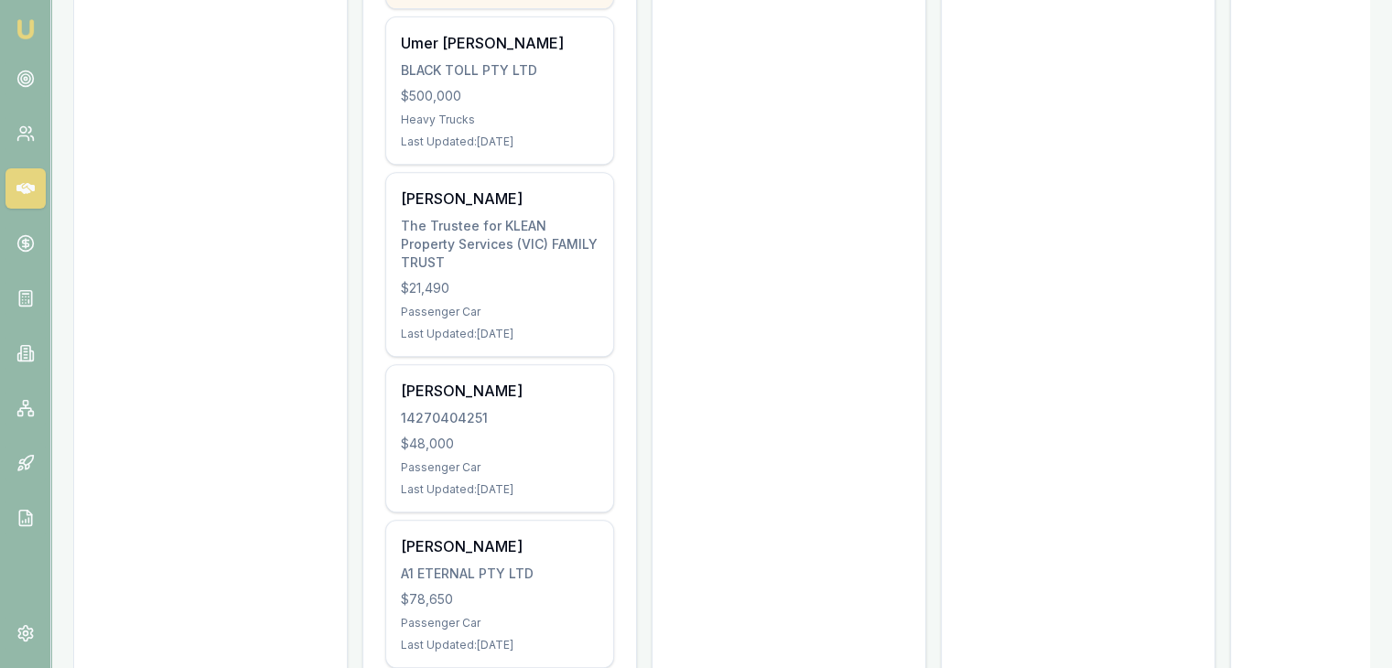
scroll to position [974, 0]
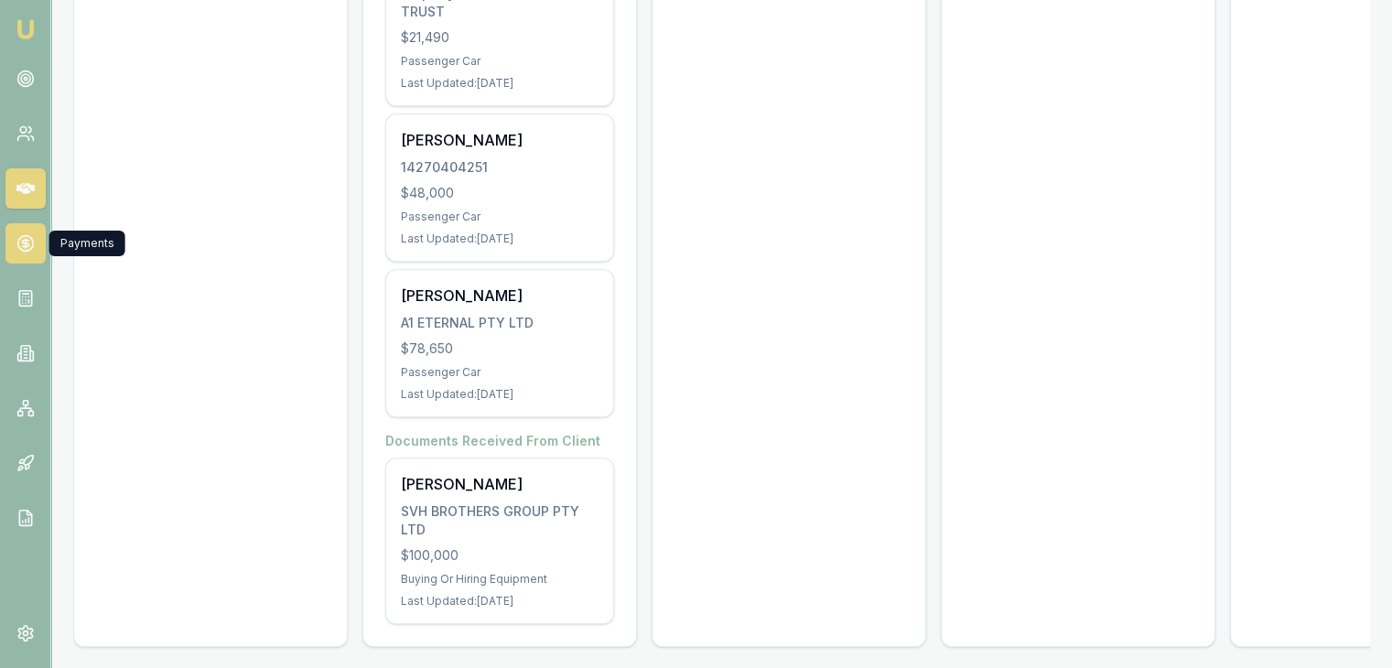
click at [18, 246] on circle at bounding box center [25, 244] width 16 height 16
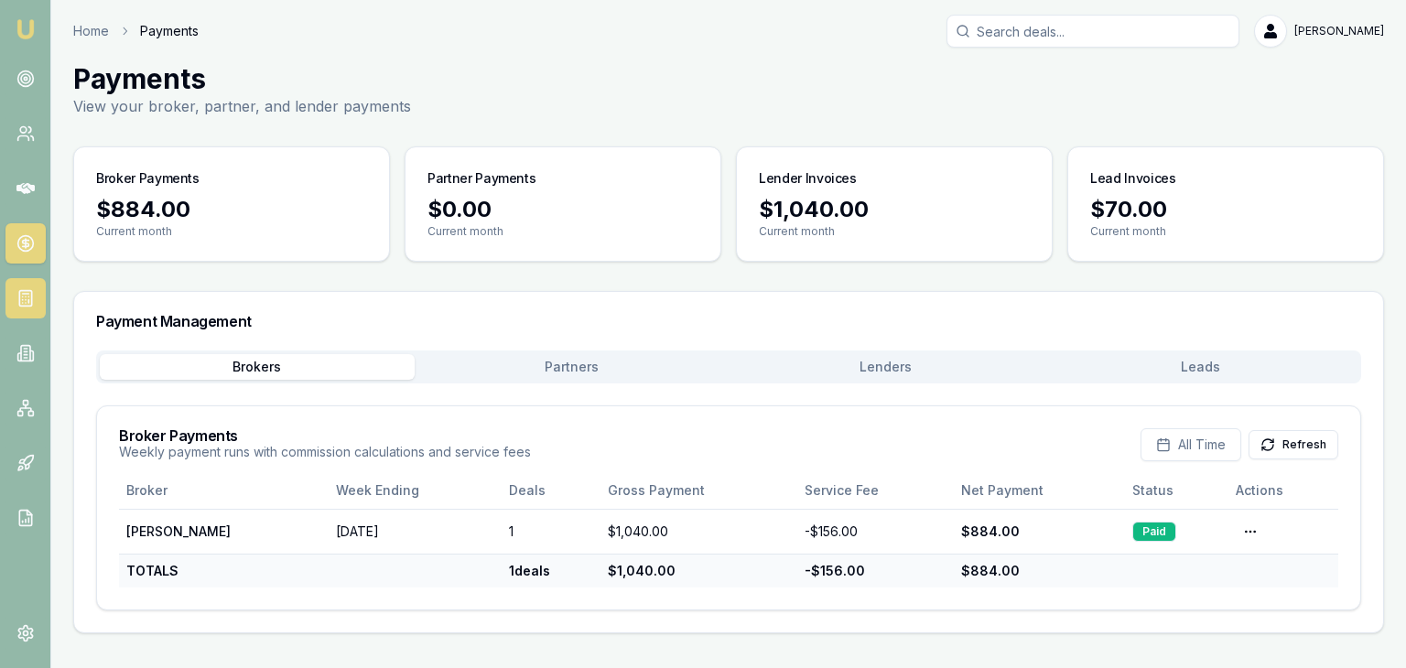
click at [26, 294] on line at bounding box center [25, 294] width 6 height 0
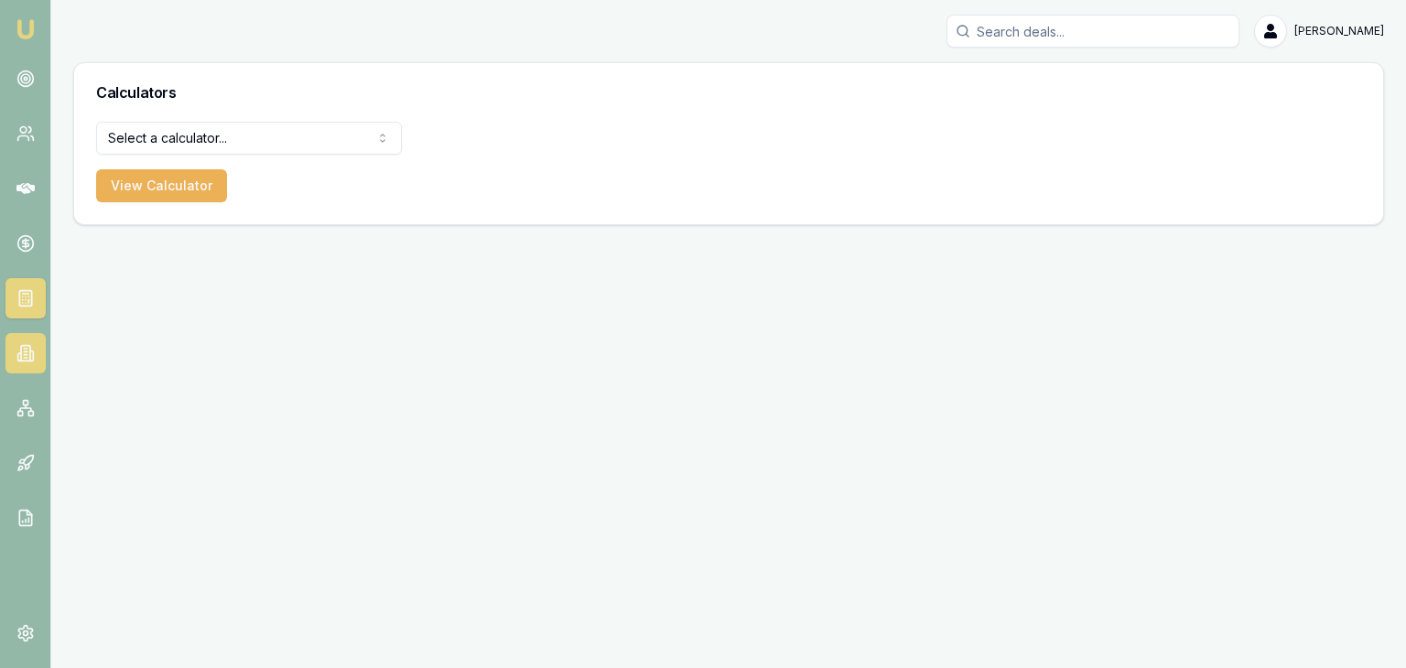
click at [29, 349] on icon at bounding box center [25, 354] width 9 height 16
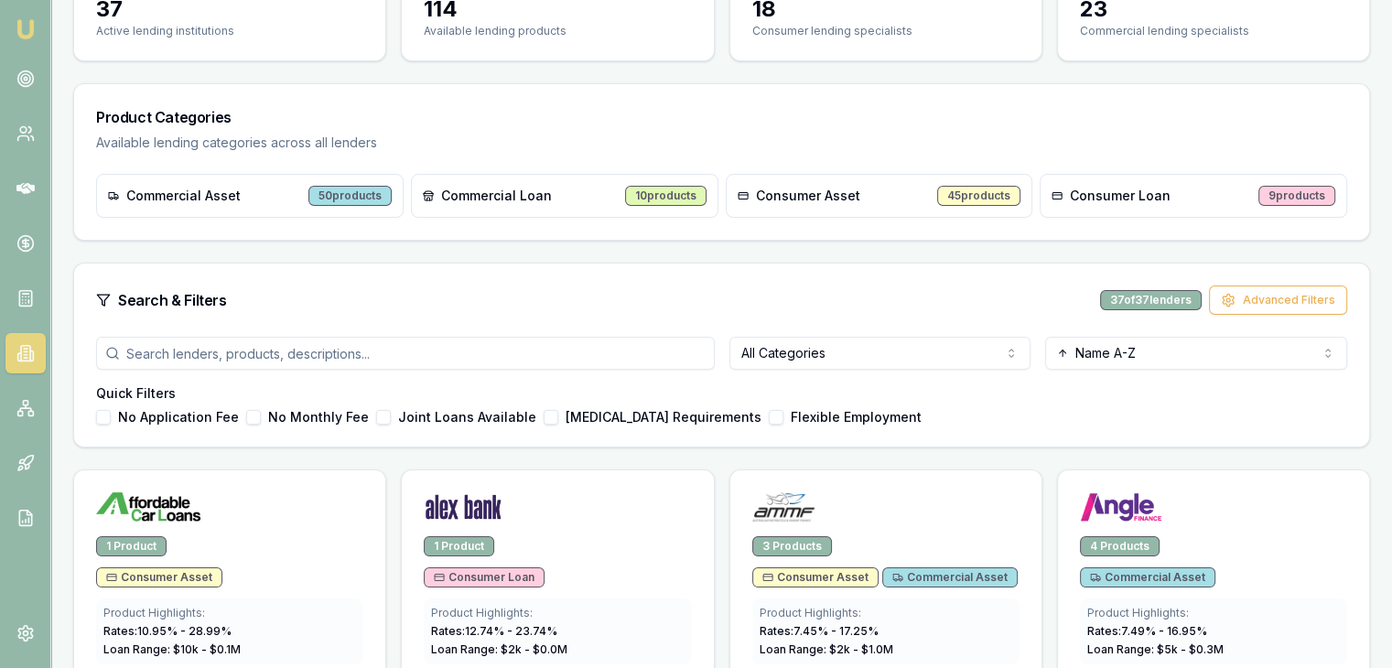
scroll to position [183, 0]
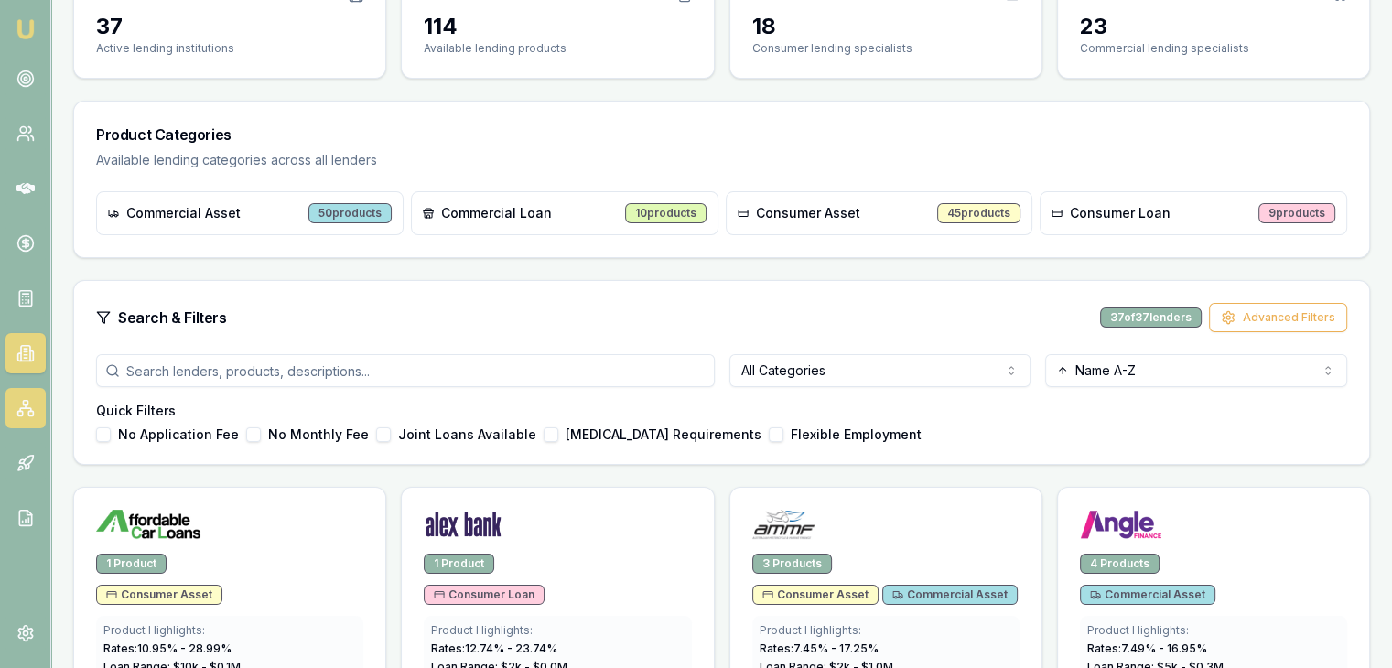
click at [15, 410] on link at bounding box center [25, 408] width 40 height 40
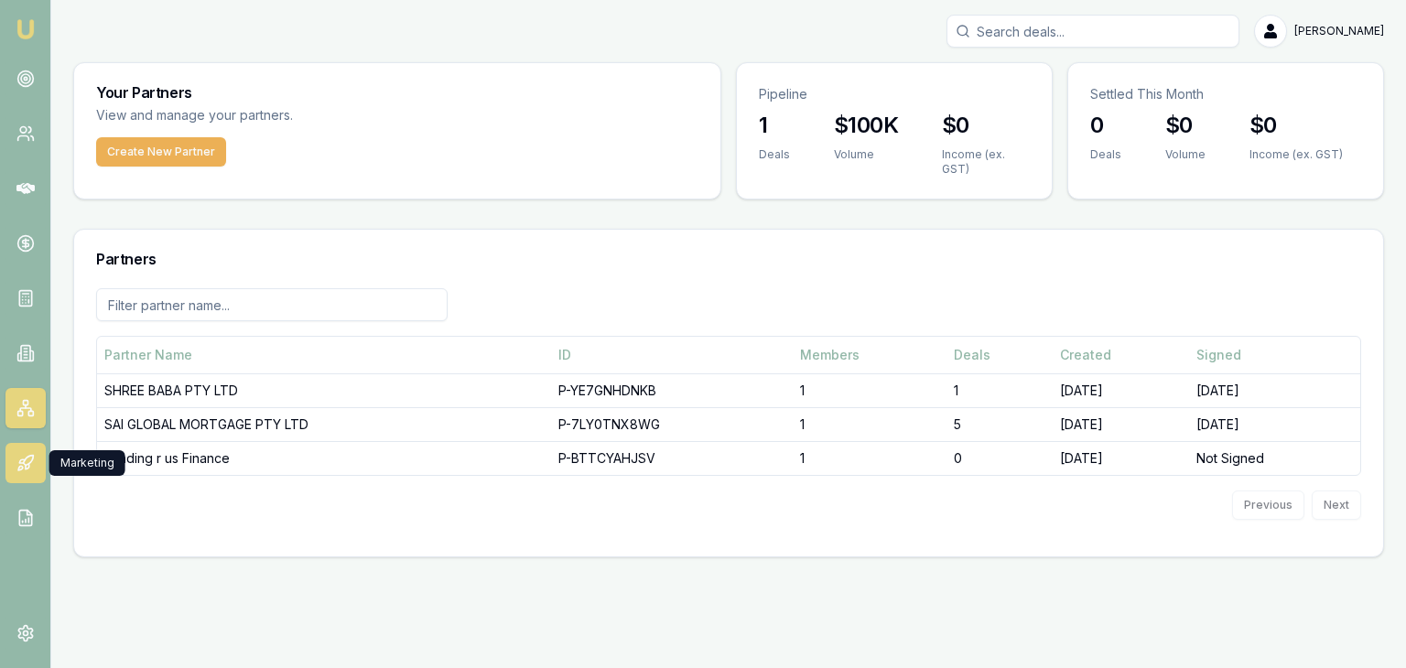
click at [33, 472] on link at bounding box center [25, 463] width 40 height 40
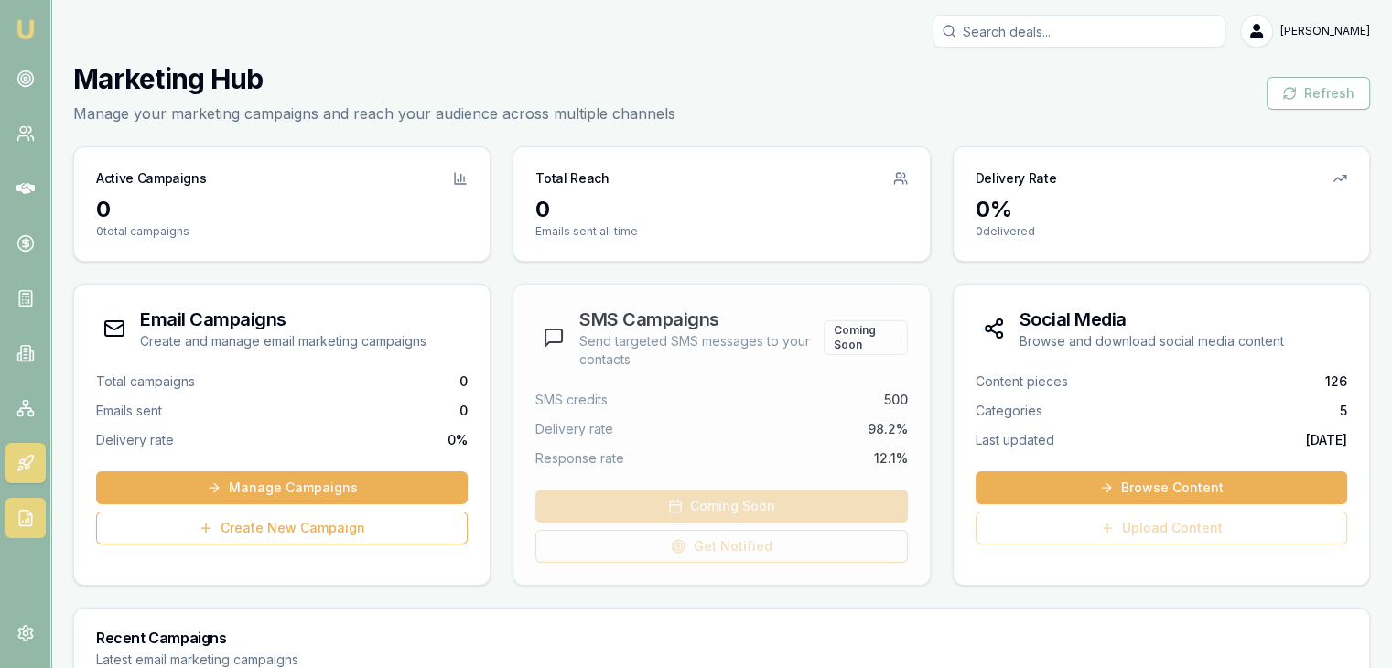
click at [24, 521] on icon at bounding box center [25, 518] width 18 height 18
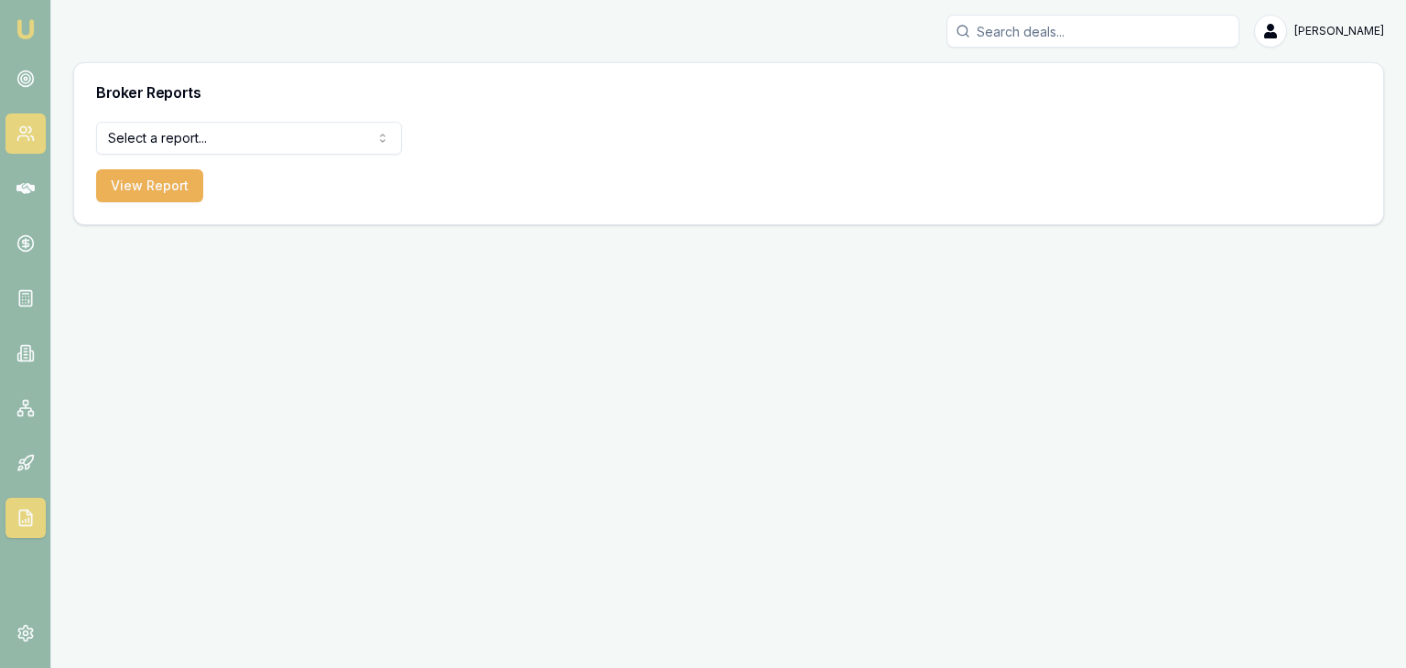
click at [23, 138] on icon at bounding box center [25, 134] width 18 height 18
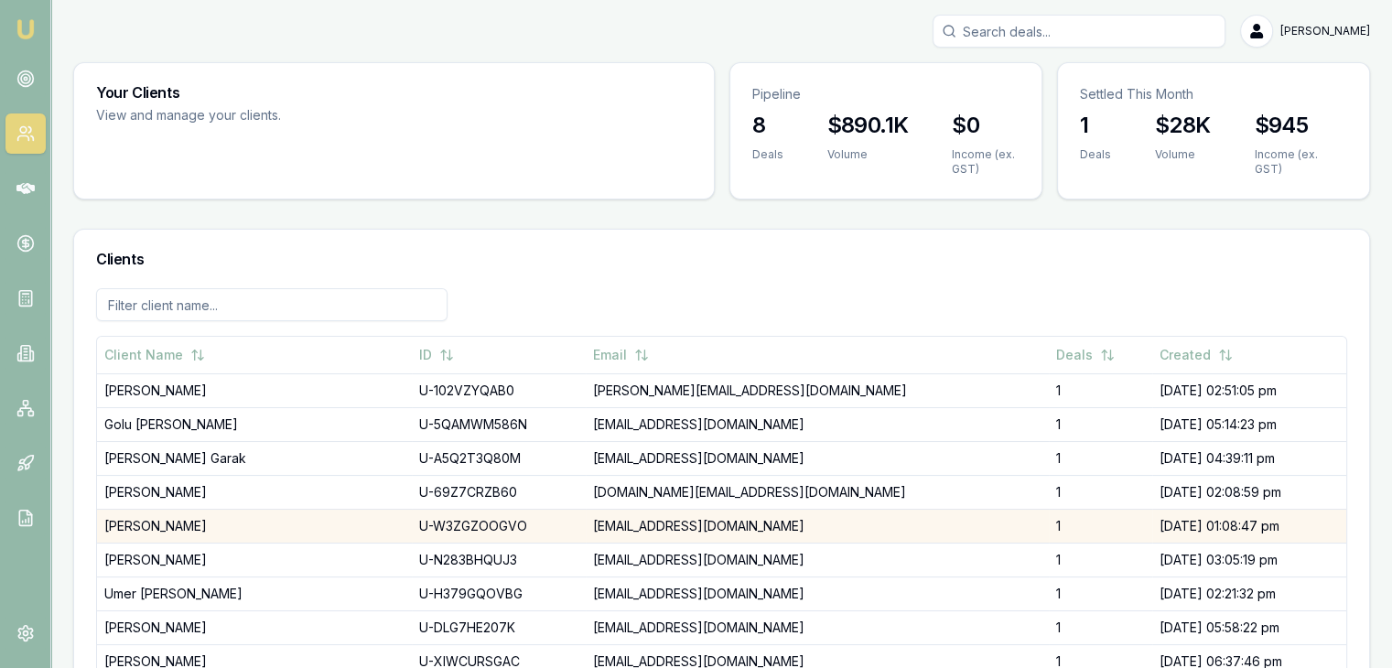
click at [222, 532] on td "Gaurav Makkar" at bounding box center [254, 526] width 315 height 34
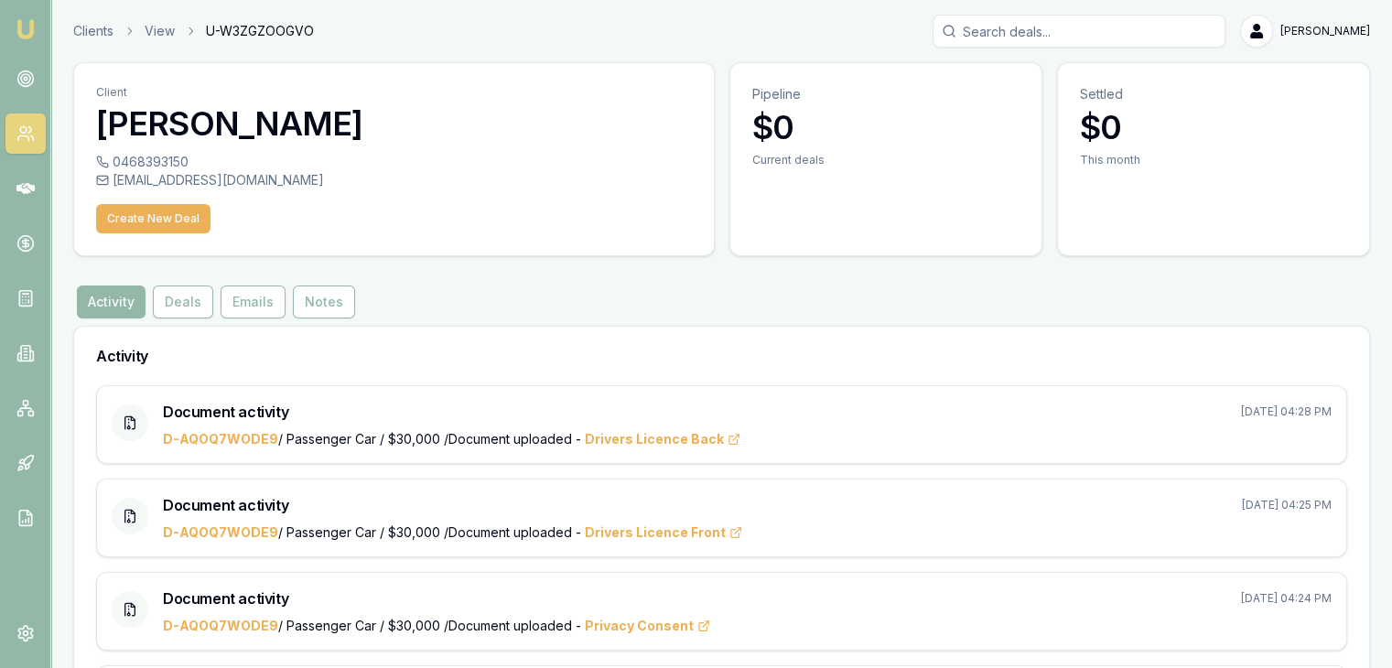
click at [11, 31] on link "Emu Broker" at bounding box center [25, 29] width 29 height 29
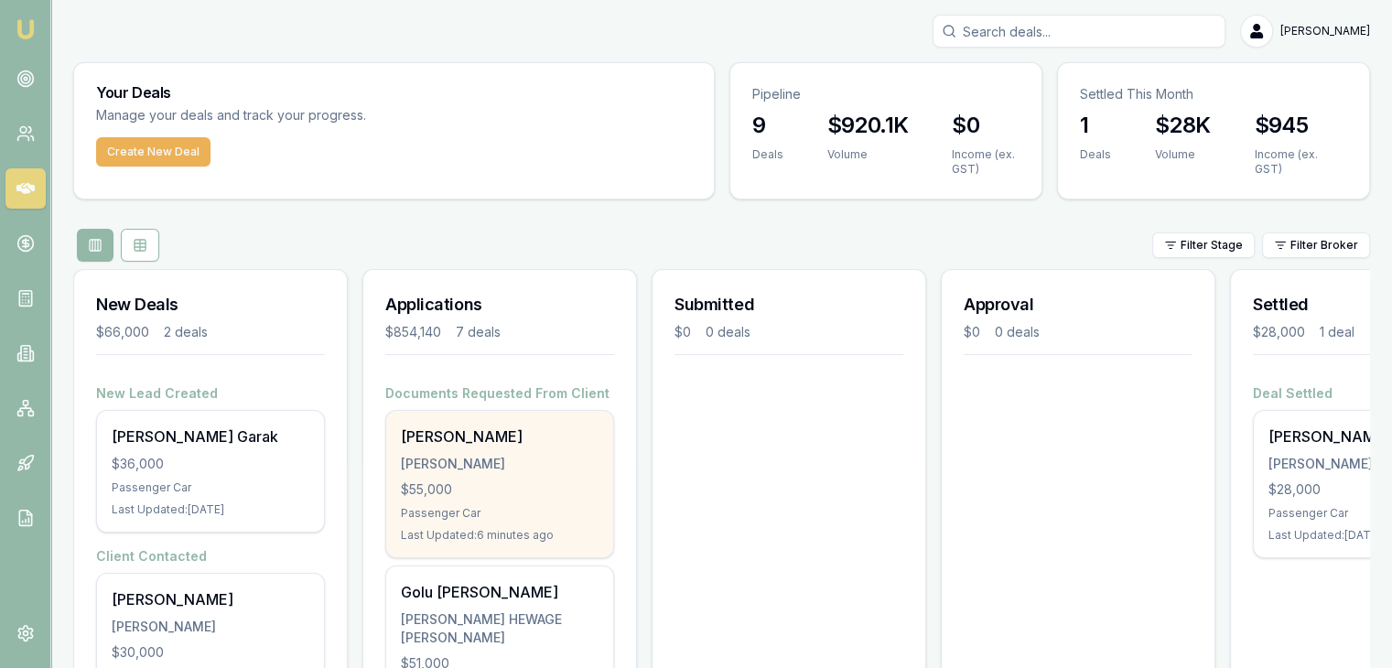
click at [500, 482] on div "$55,000" at bounding box center [500, 490] width 198 height 18
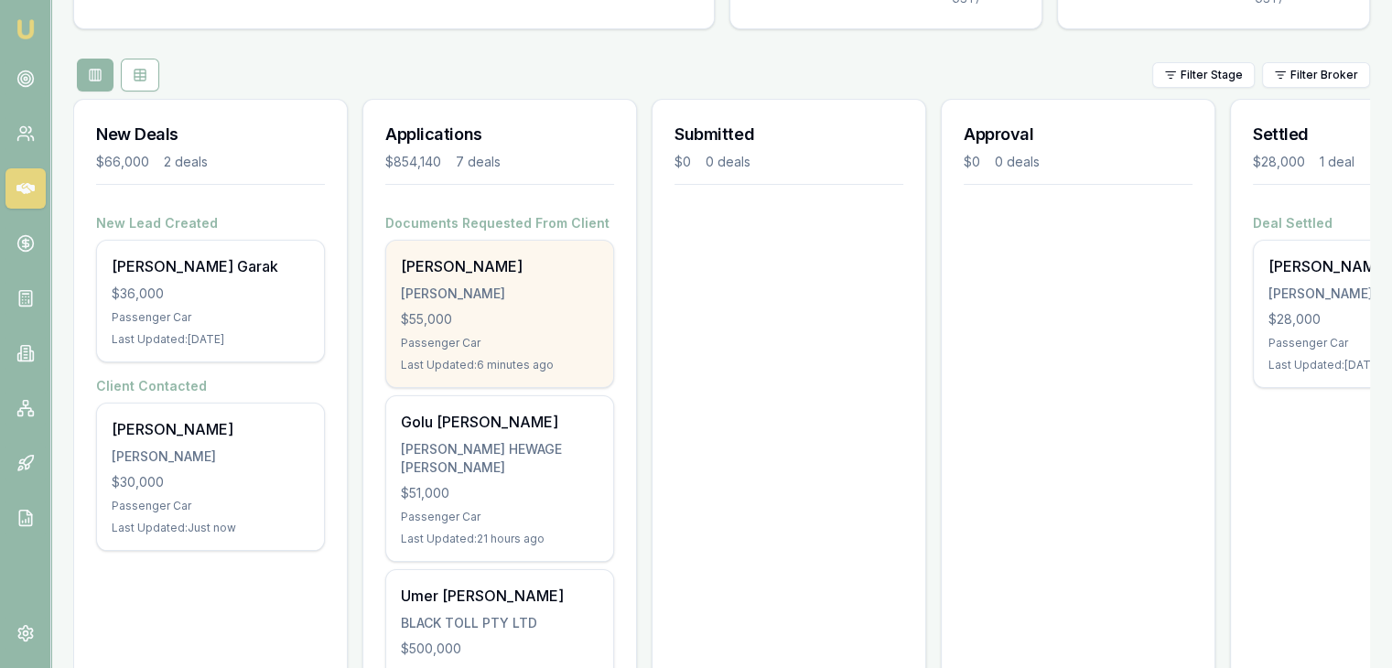
scroll to position [176, 0]
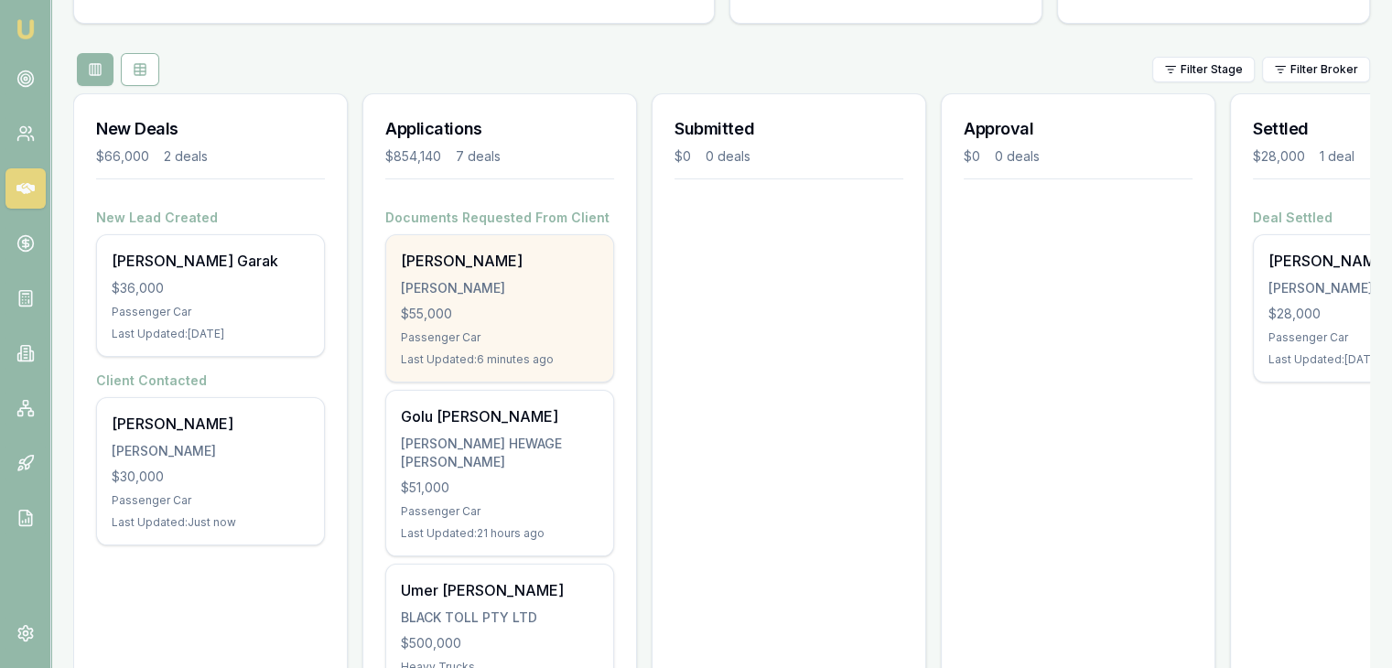
click at [493, 303] on div "Sahil Sharma SHARMA, SAHIL $55,000 Passenger Car Last Updated: 6 minutes ago" at bounding box center [499, 308] width 227 height 146
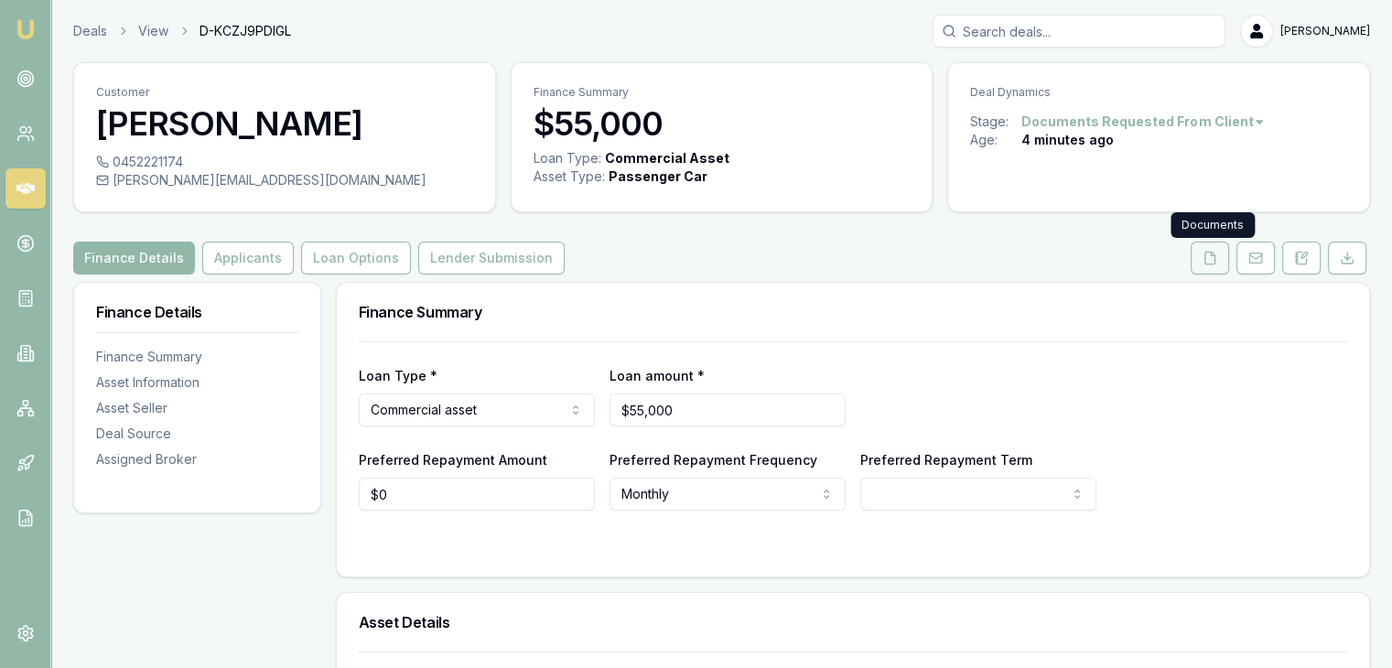
click at [1194, 267] on button at bounding box center [1210, 258] width 38 height 33
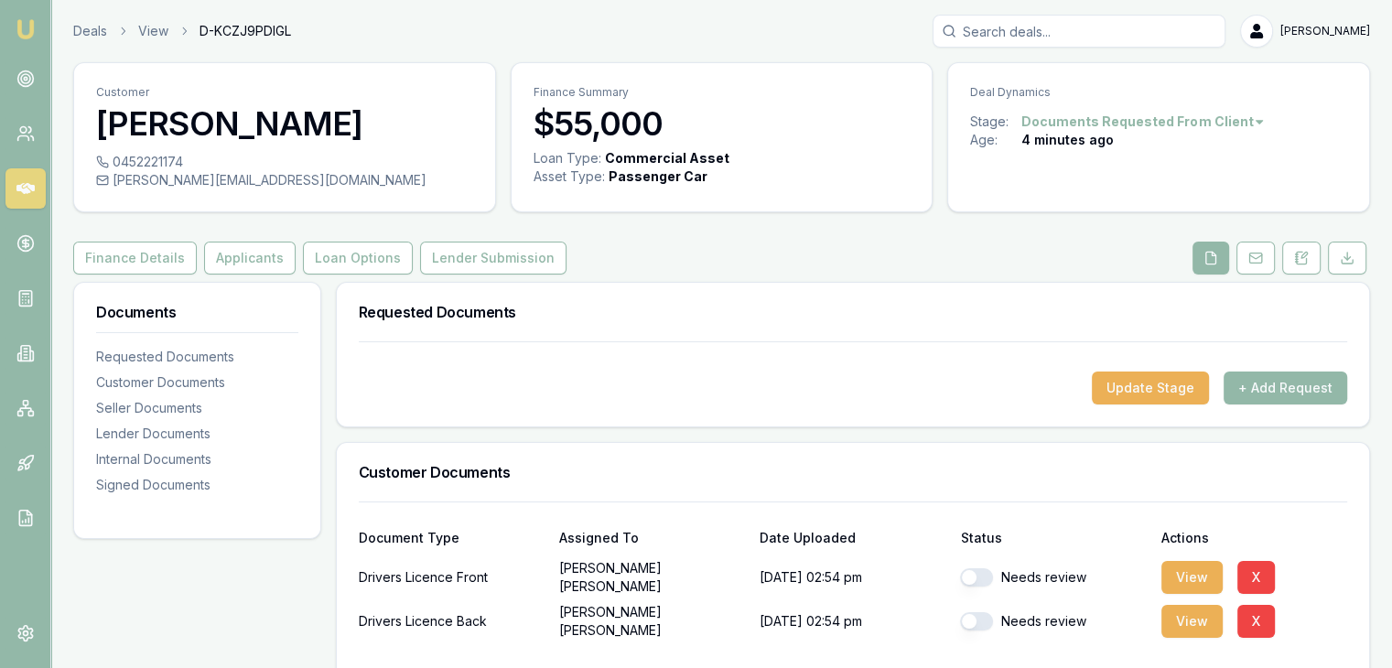
click at [974, 572] on button "button" at bounding box center [976, 578] width 33 height 18
checkbox input "true"
click at [977, 618] on button "button" at bounding box center [976, 621] width 33 height 18
checkbox input "true"
click at [1194, 575] on button "View" at bounding box center [1192, 577] width 61 height 33
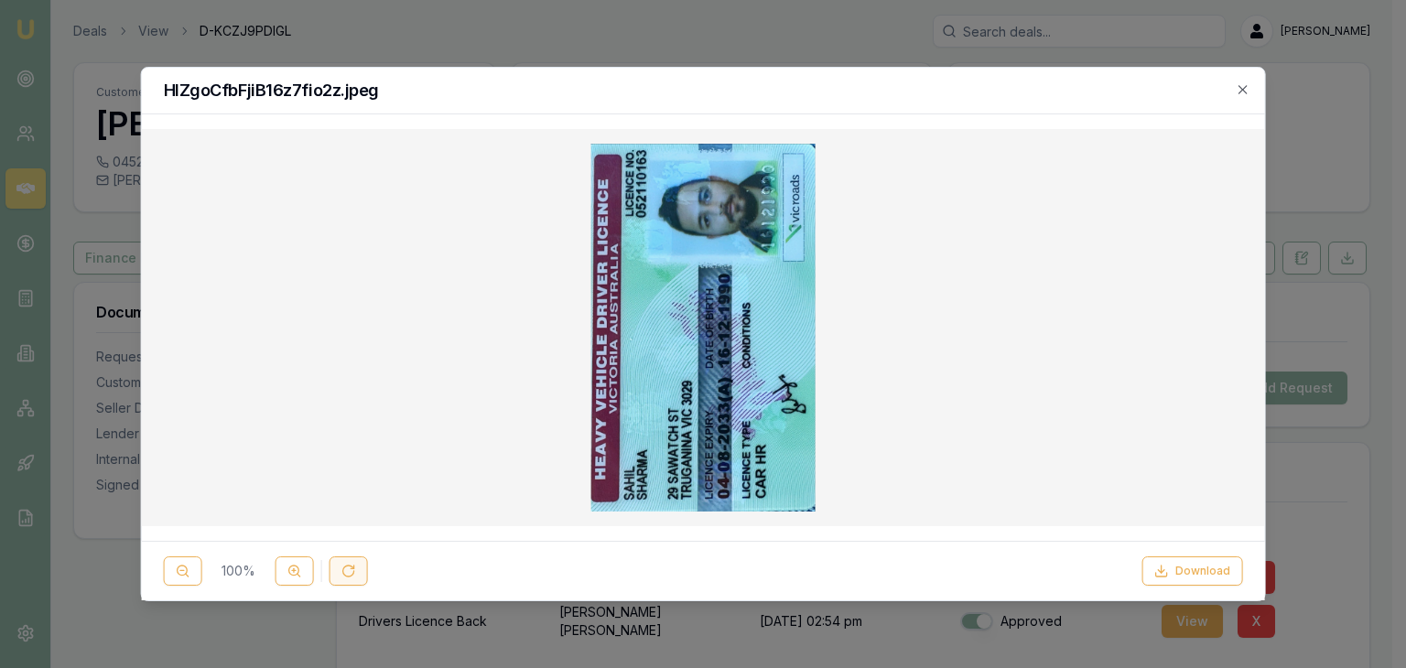
click at [341, 569] on icon at bounding box center [348, 571] width 15 height 15
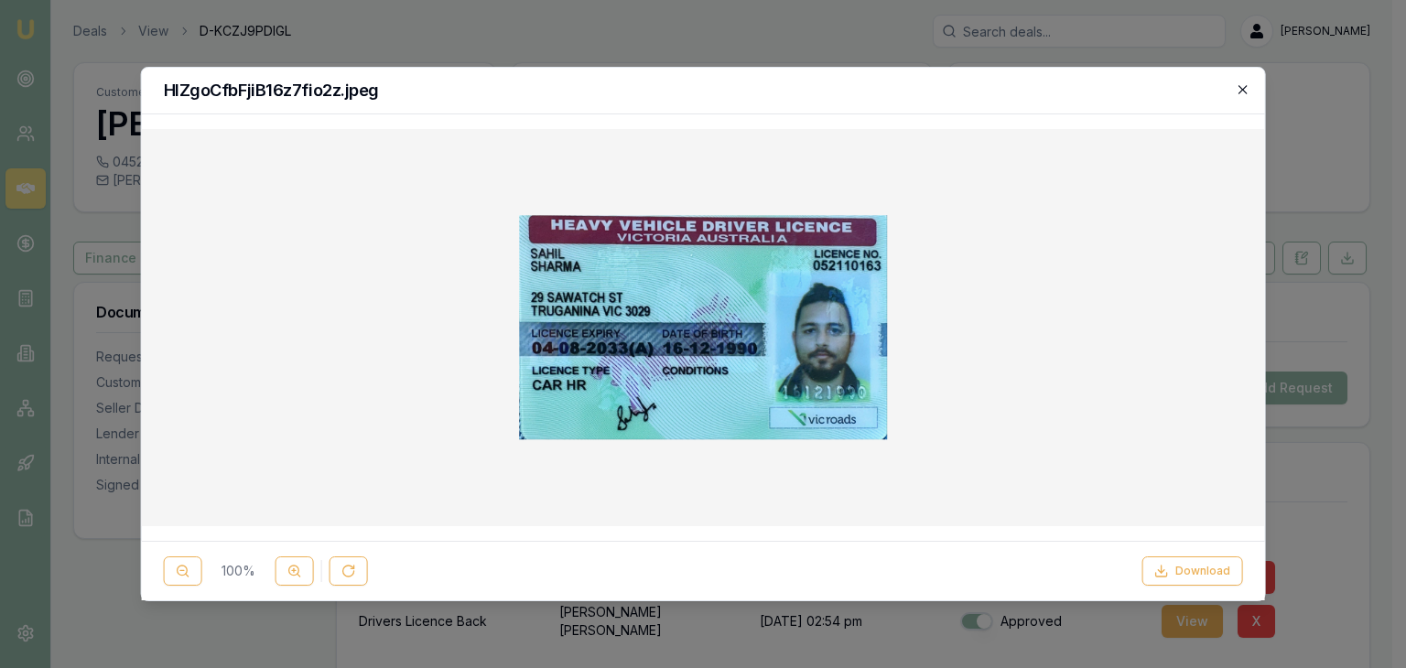
click at [1241, 85] on icon "button" at bounding box center [1242, 89] width 15 height 15
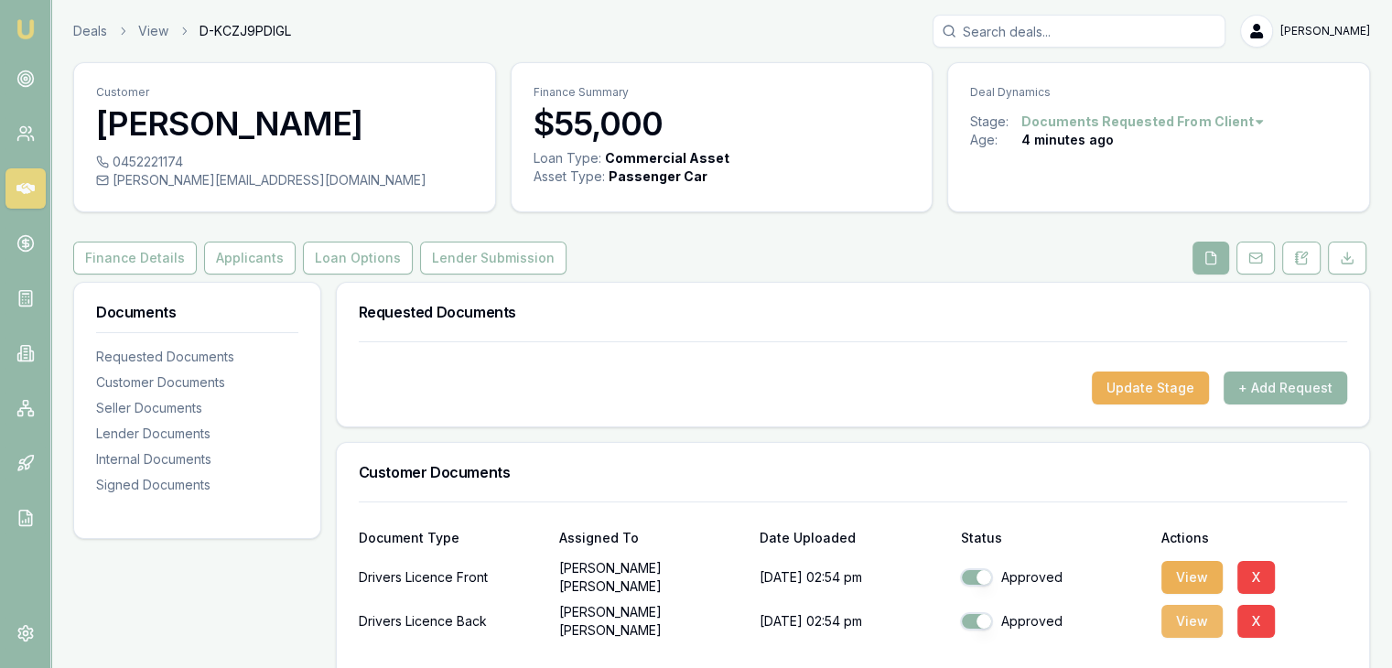
click at [1183, 624] on button "View" at bounding box center [1192, 621] width 61 height 33
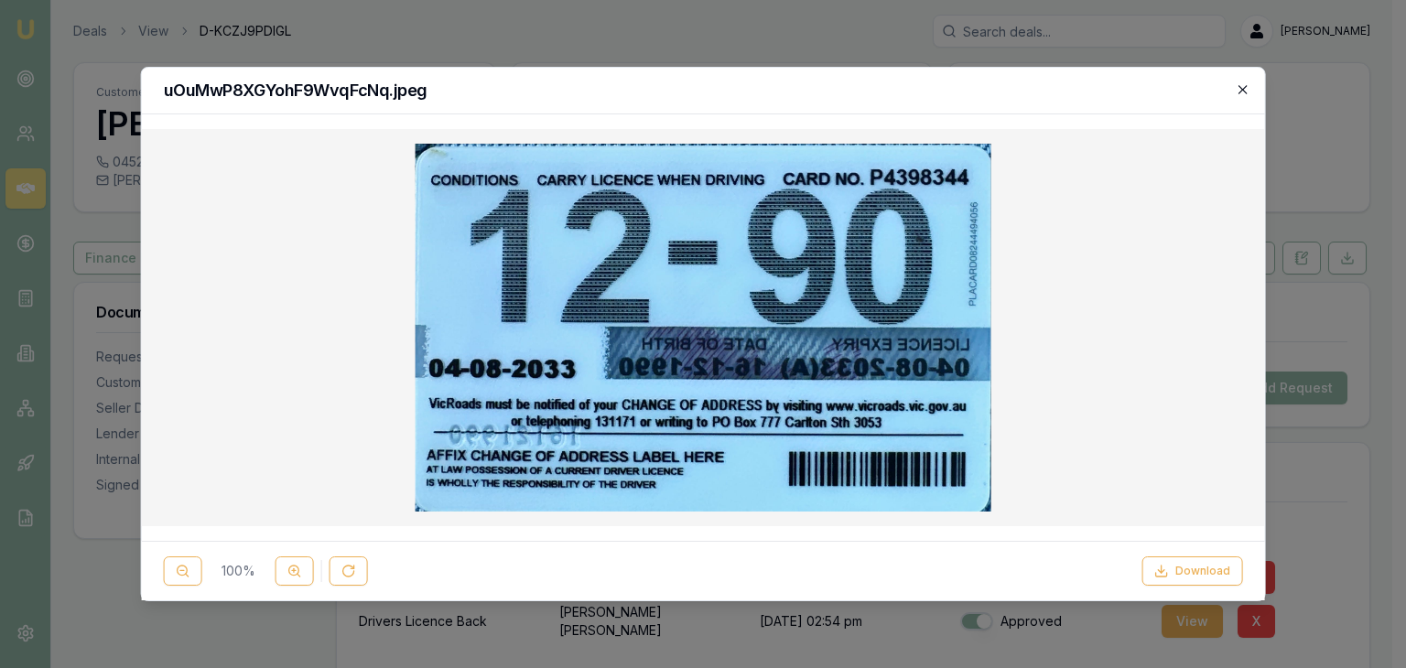
click at [1249, 84] on icon "button" at bounding box center [1242, 89] width 15 height 15
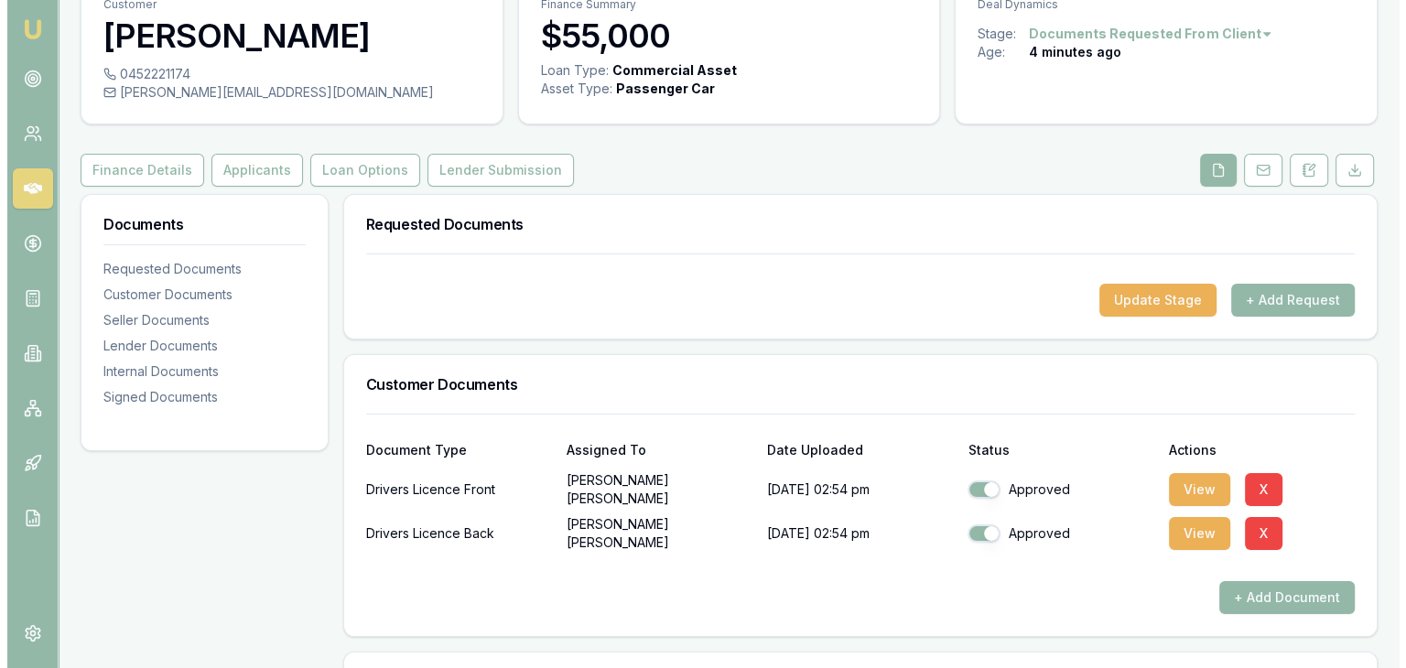
scroll to position [95, 0]
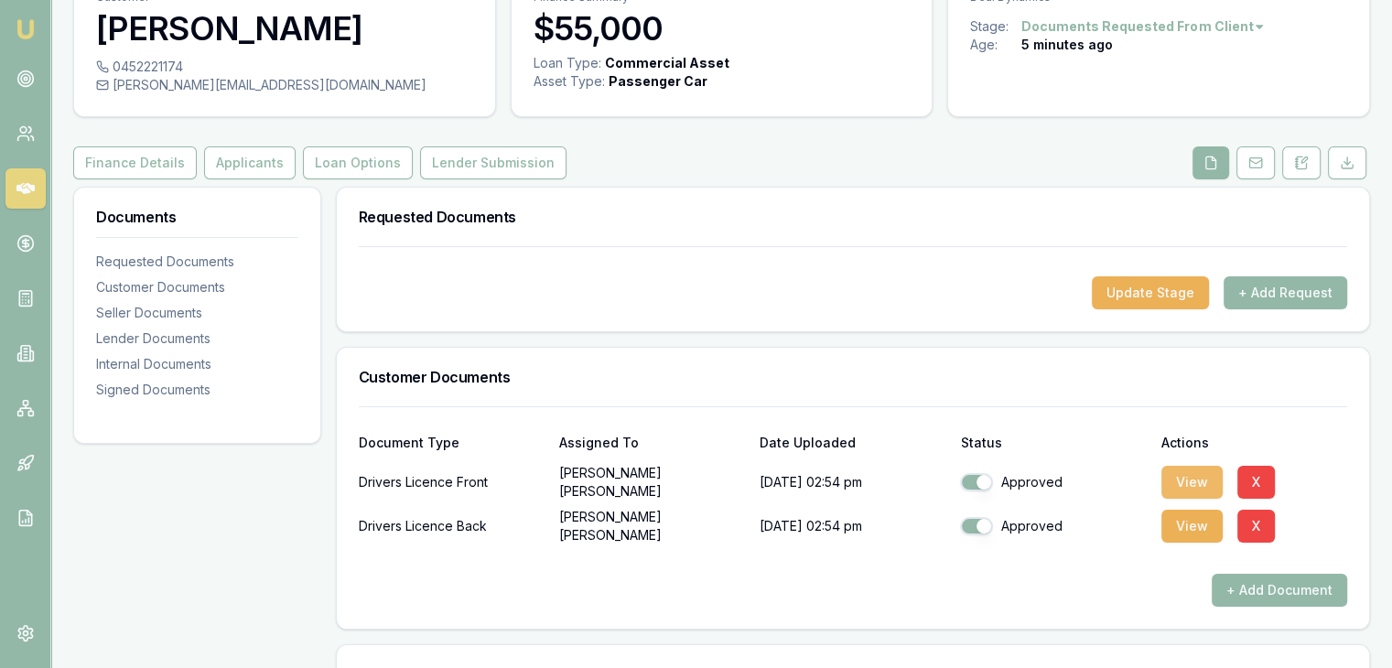
click at [1206, 477] on button "View" at bounding box center [1192, 482] width 61 height 33
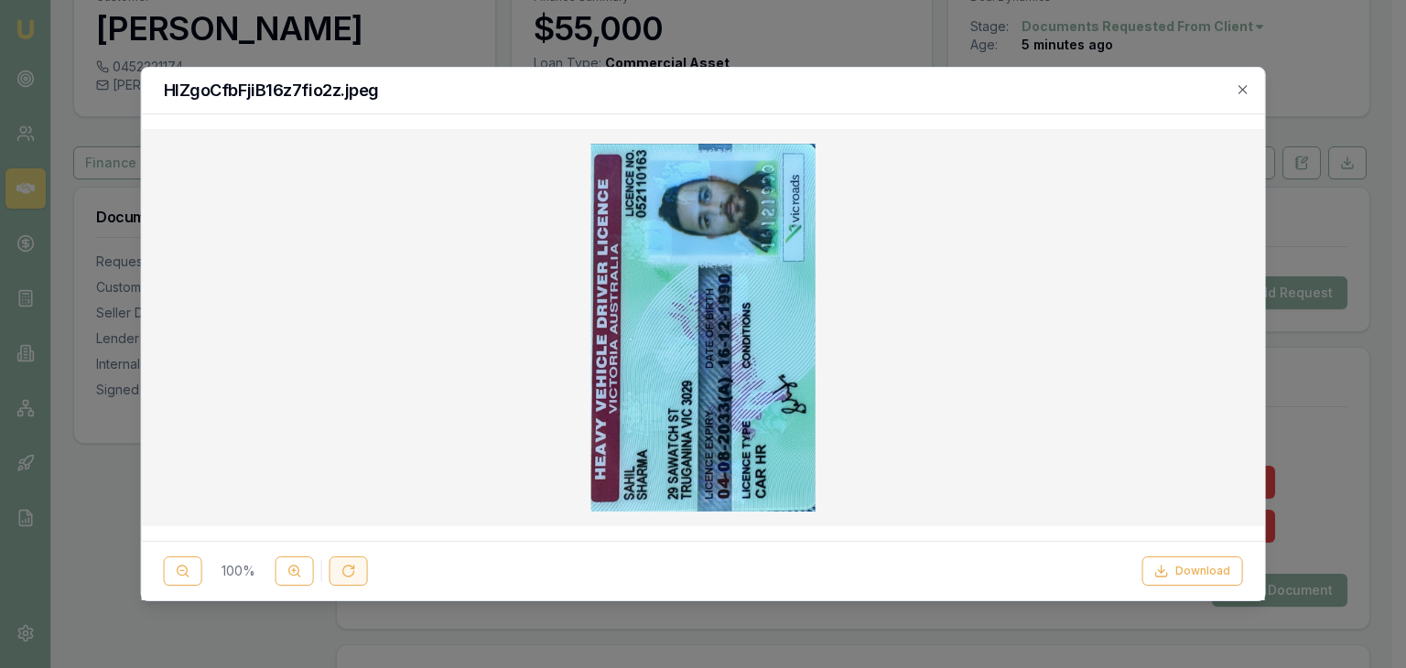
click at [344, 566] on icon at bounding box center [348, 571] width 11 height 11
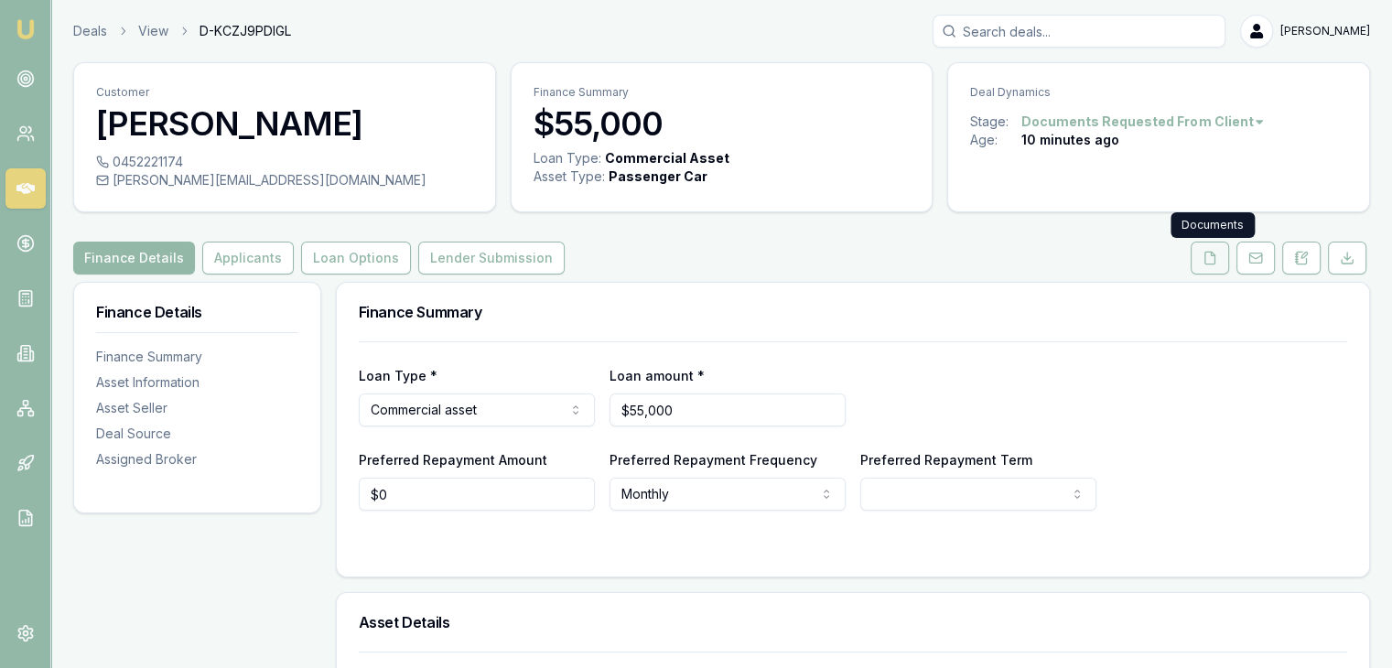
click at [1221, 264] on button at bounding box center [1210, 258] width 38 height 33
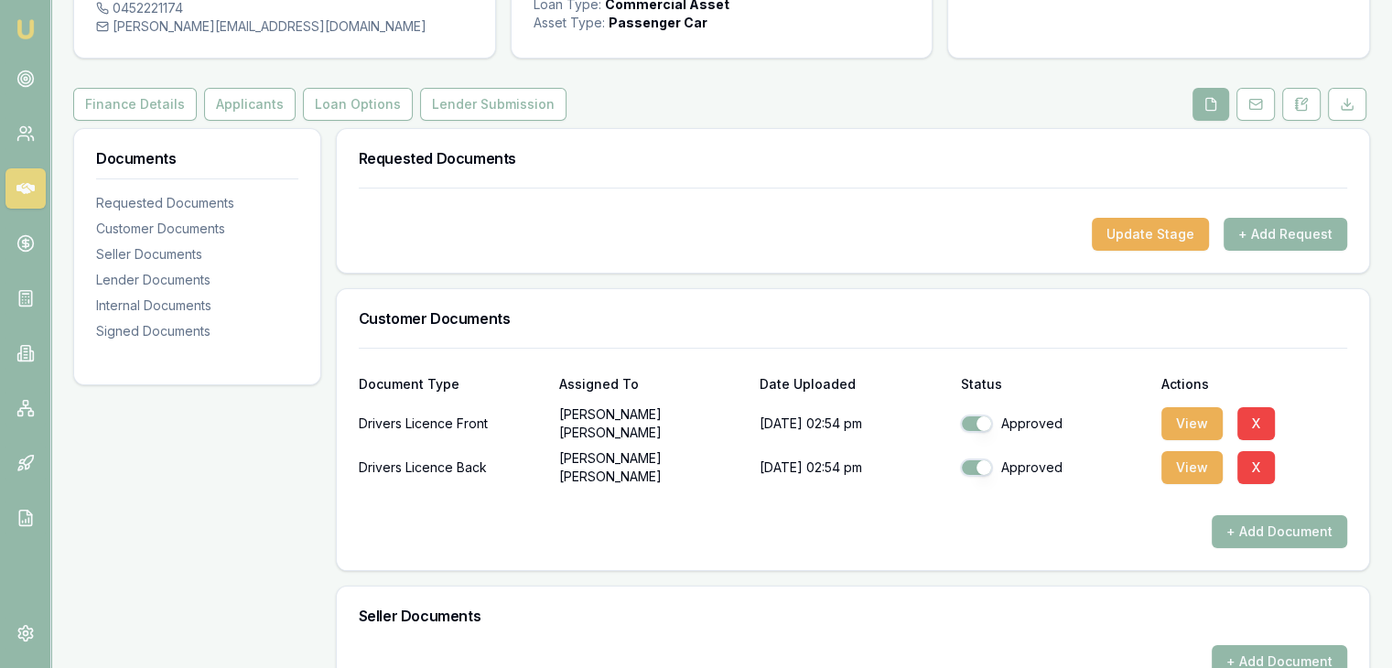
scroll to position [157, 0]
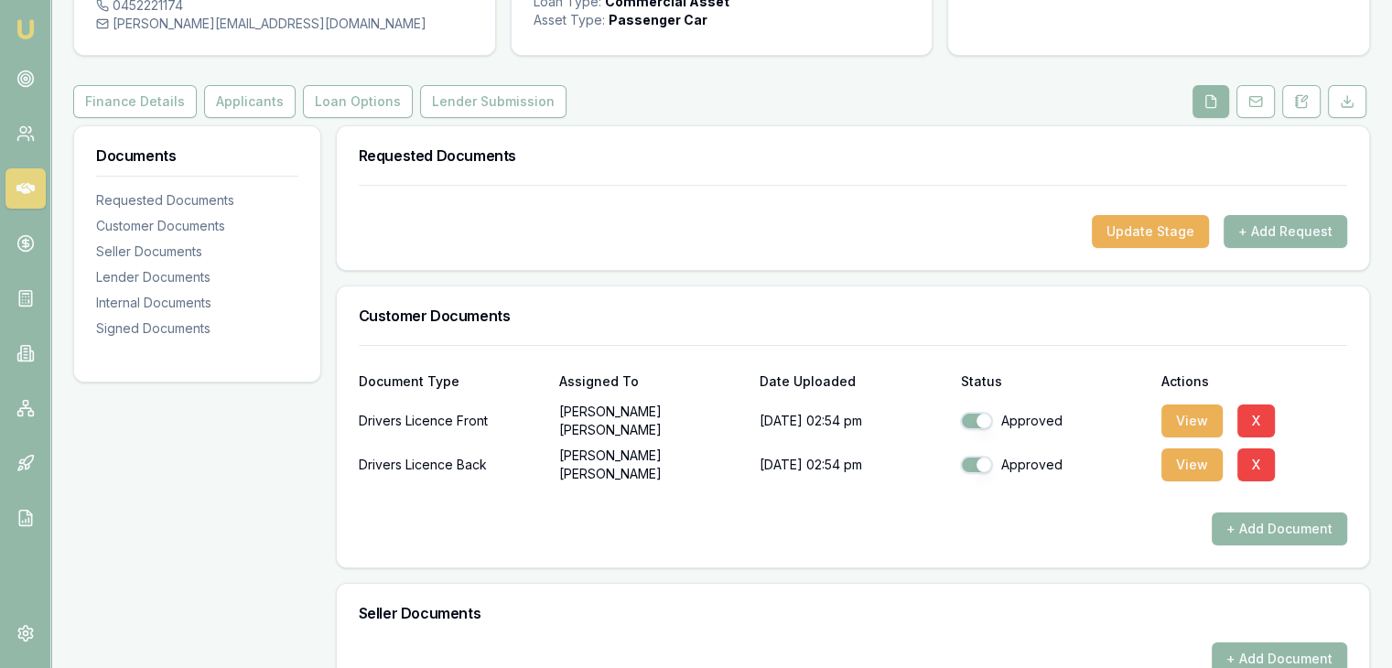
click at [1204, 403] on div "View X" at bounding box center [1255, 421] width 186 height 37
click at [1194, 415] on button "View" at bounding box center [1192, 421] width 61 height 33
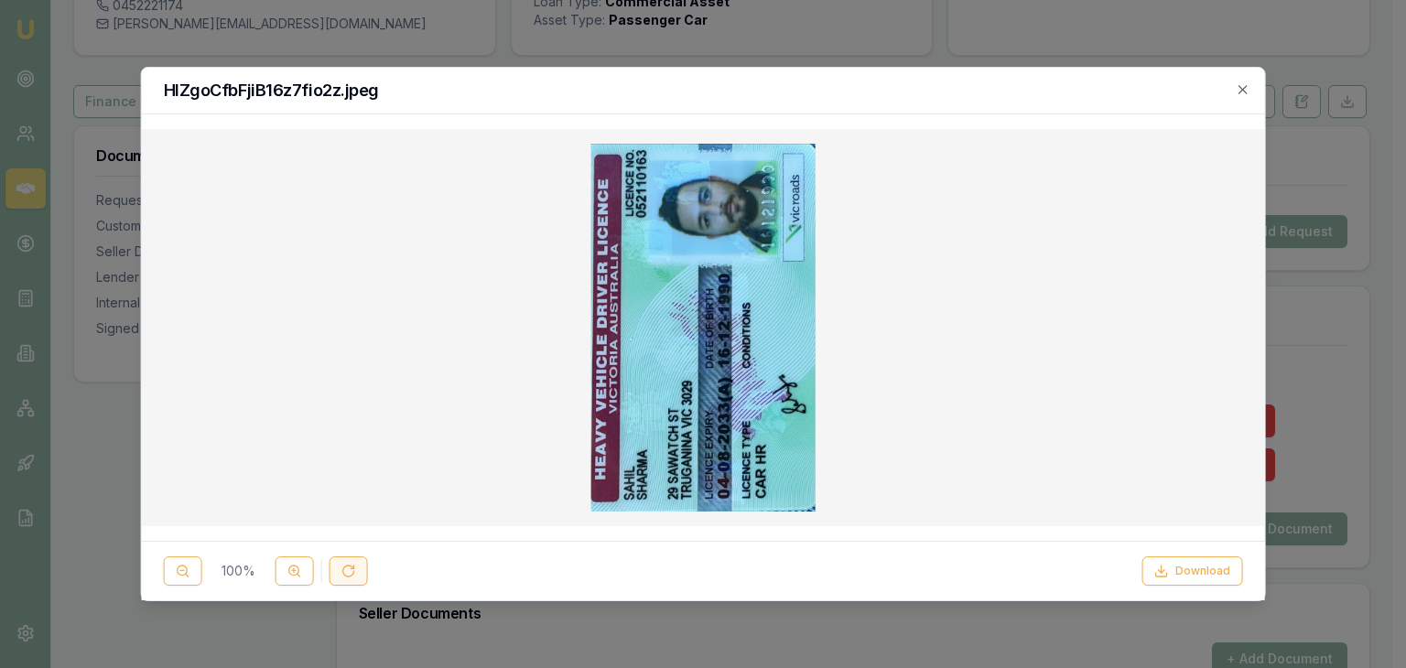
click at [344, 575] on icon at bounding box center [348, 571] width 11 height 11
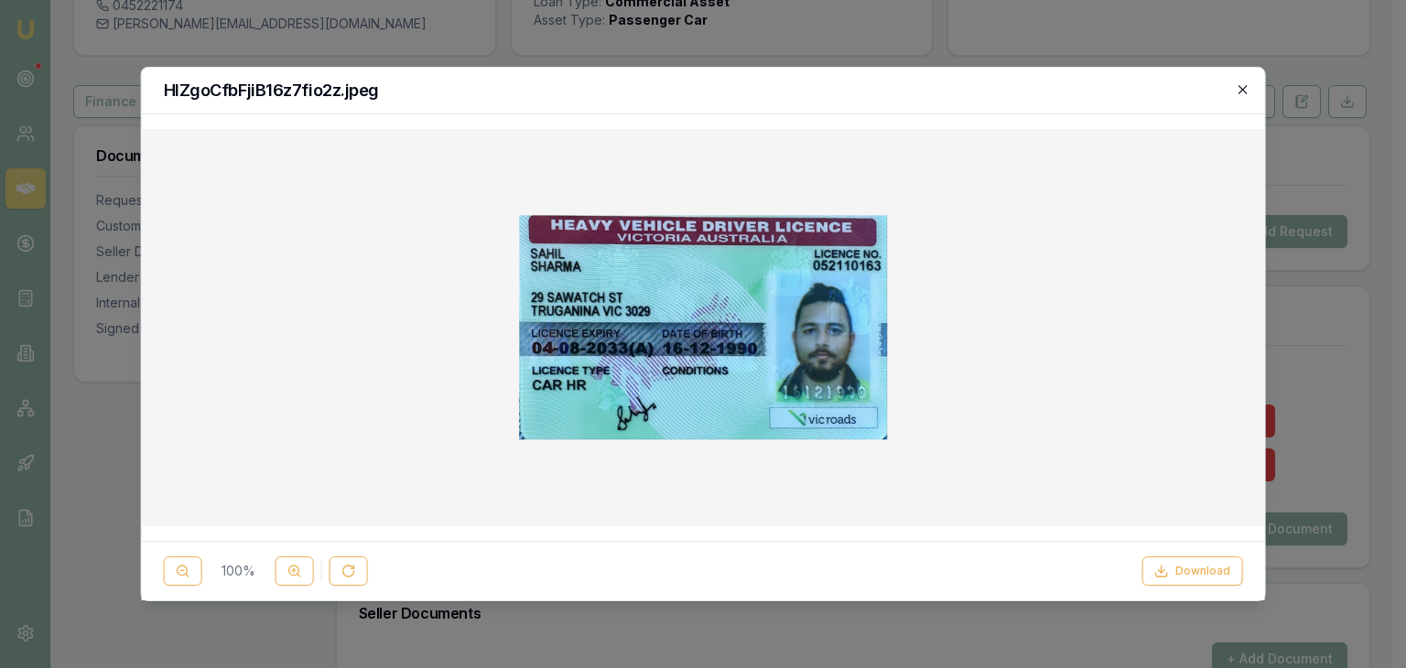
click at [1241, 90] on icon "button" at bounding box center [1243, 89] width 8 height 8
